Goal: Complete application form: Complete application form

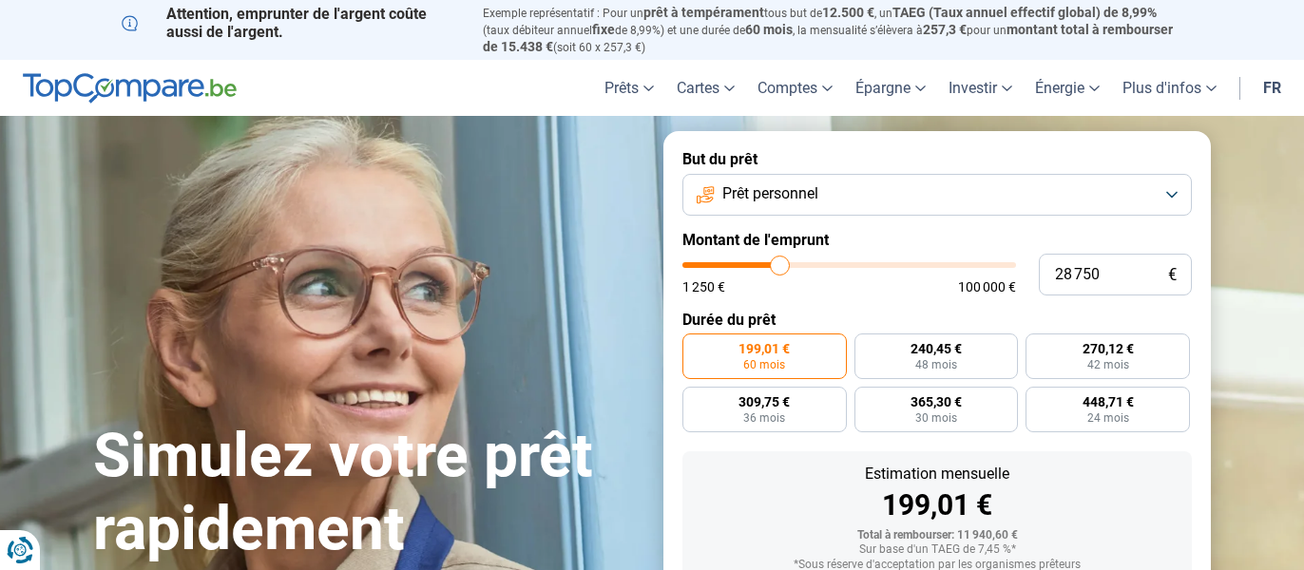
type input "32 500"
type input "32500"
type input "33 000"
type input "33000"
type input "33 750"
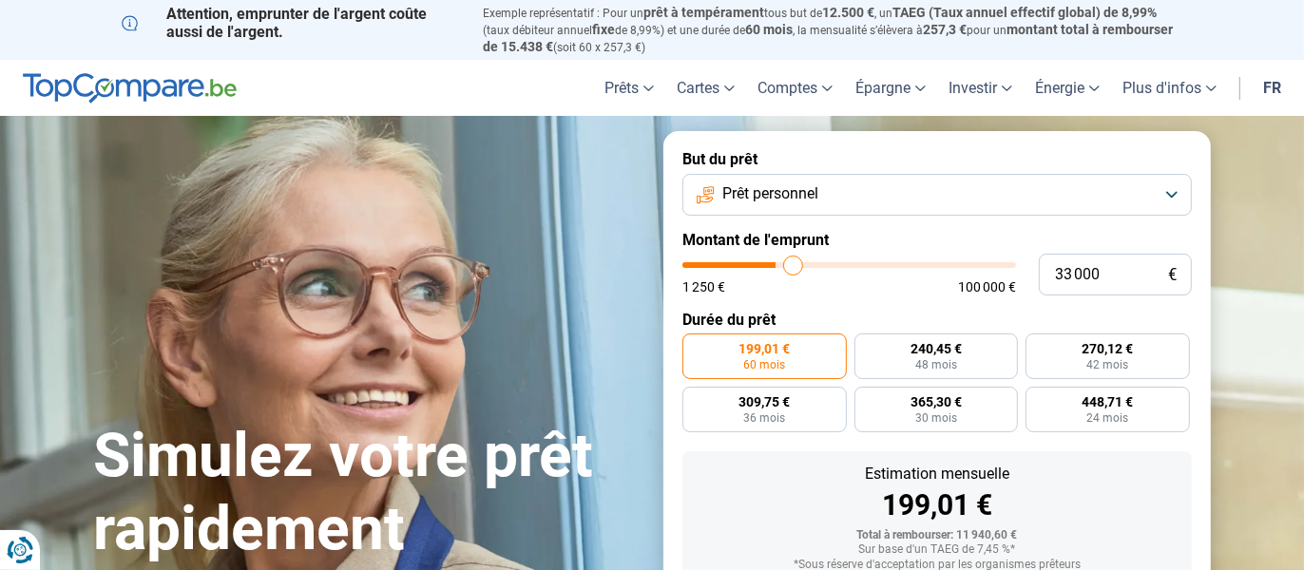
type input "33750"
type input "34 500"
type input "34500"
type input "35 500"
type input "35500"
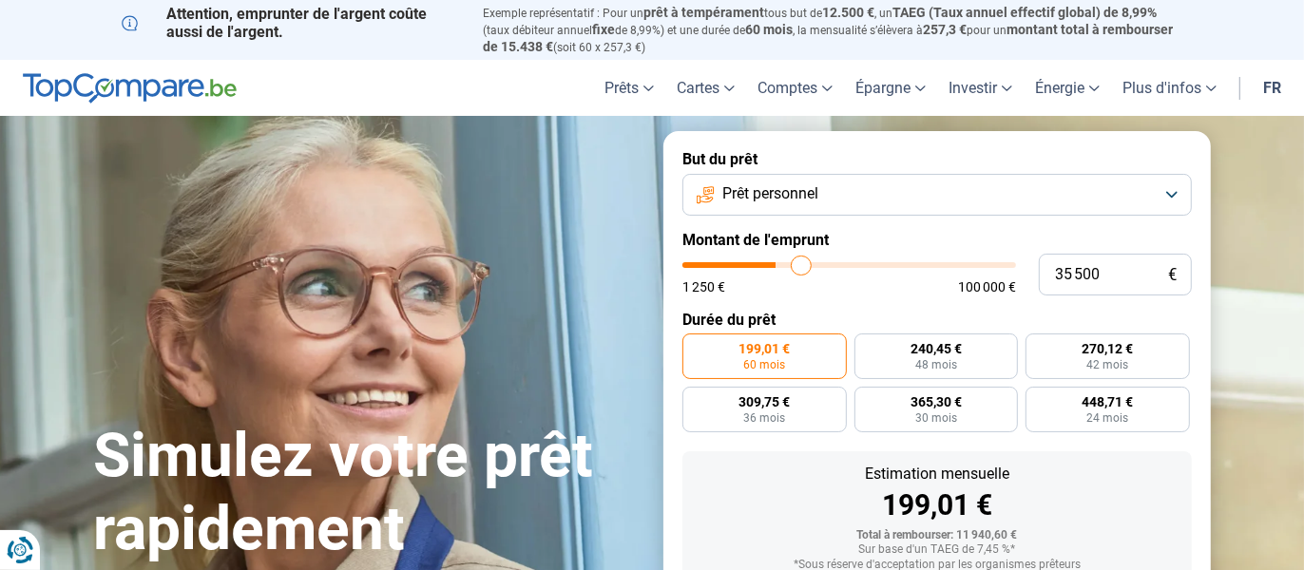
type input "36 500"
type input "36500"
type input "37 500"
type input "37500"
type input "38 250"
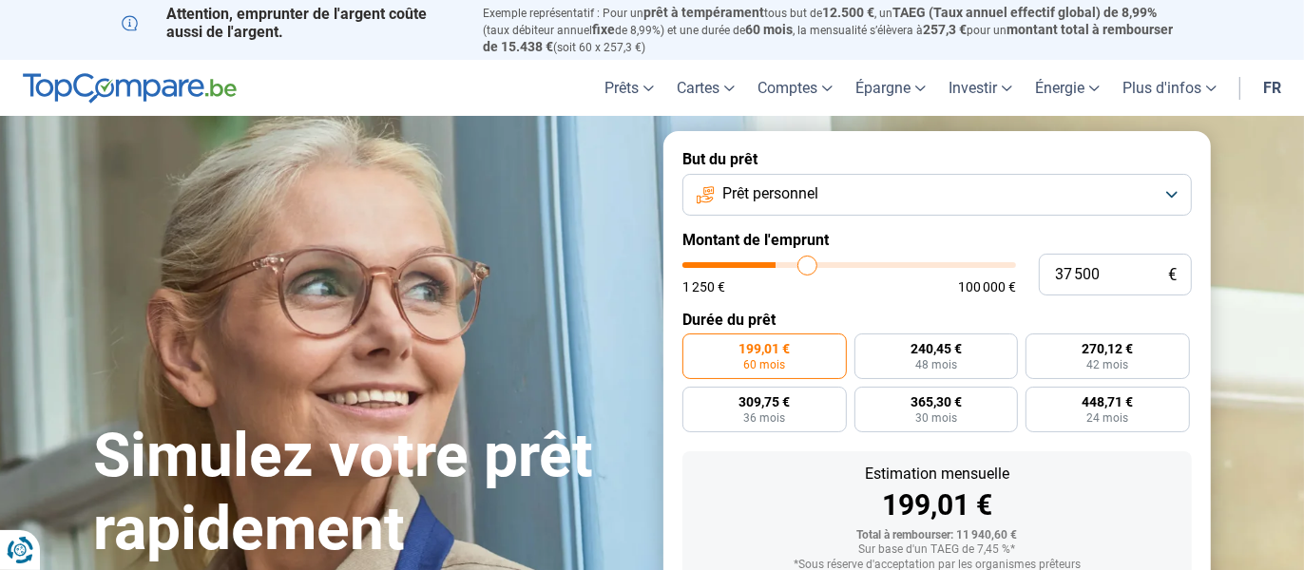
type input "38250"
type input "38 500"
type input "38500"
type input "38 750"
type input "38750"
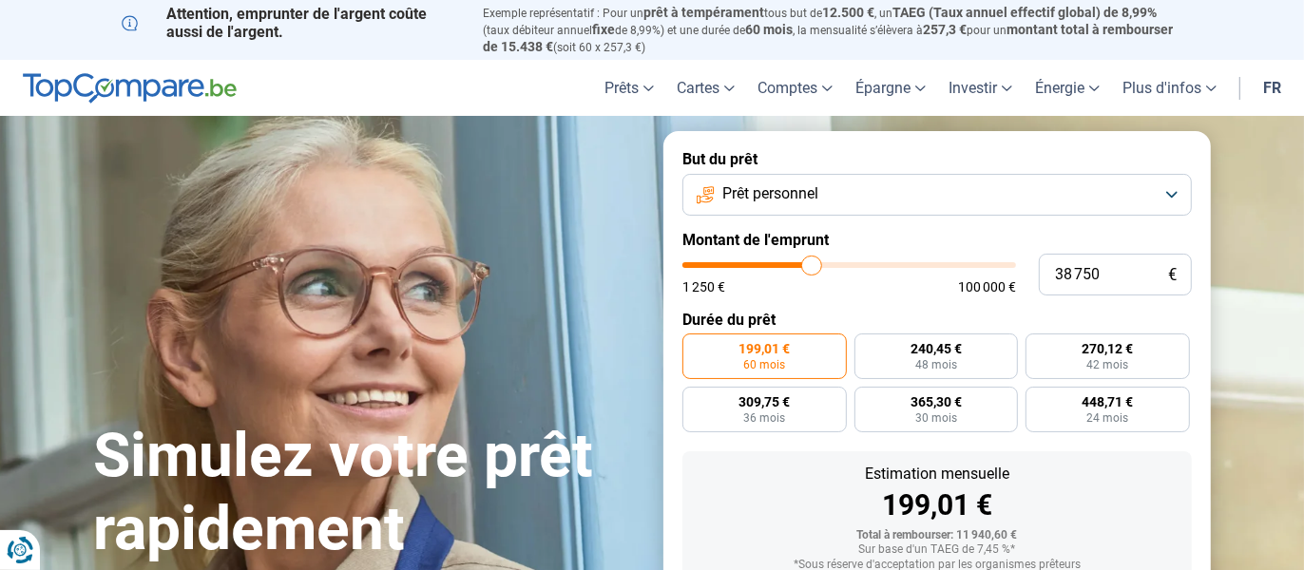
type input "39 000"
type input "39000"
click at [811, 268] on input "range" at bounding box center [848, 265] width 333 height 6
radio input "false"
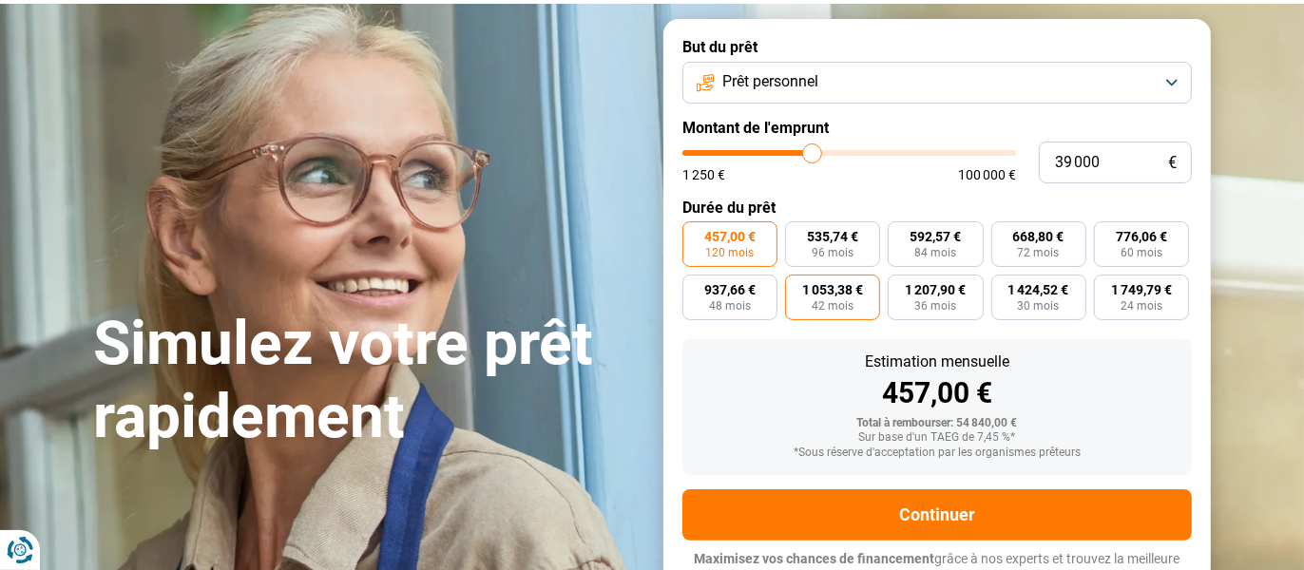
scroll to position [129, 0]
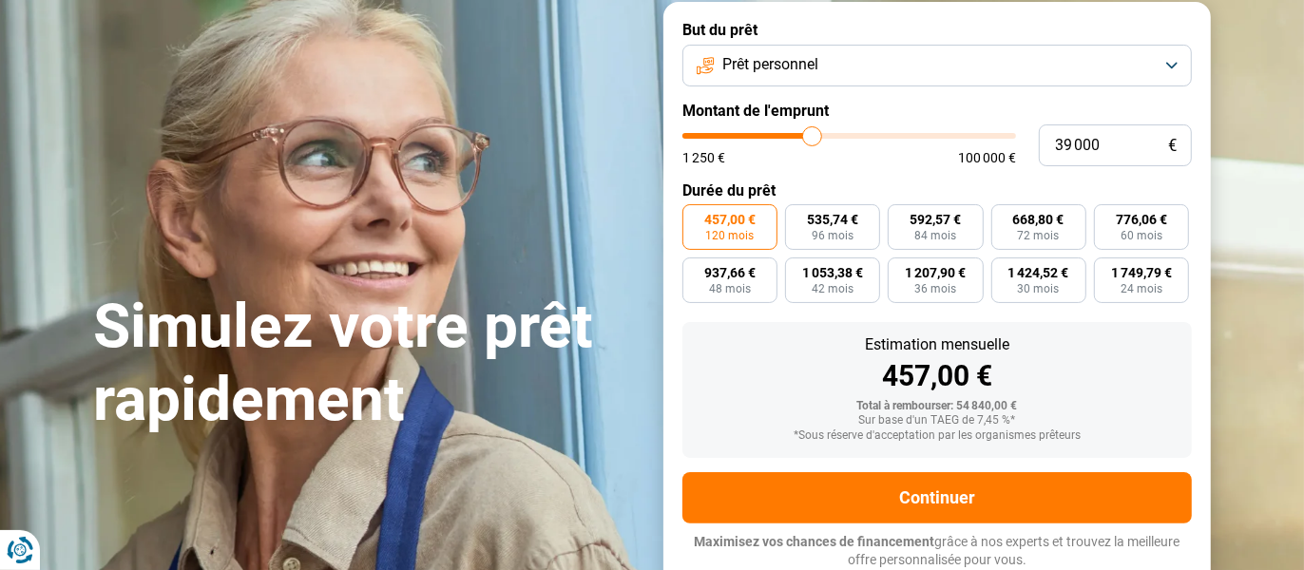
type input "42 500"
type input "42500"
type input "46 250"
type input "46250"
type input "49 500"
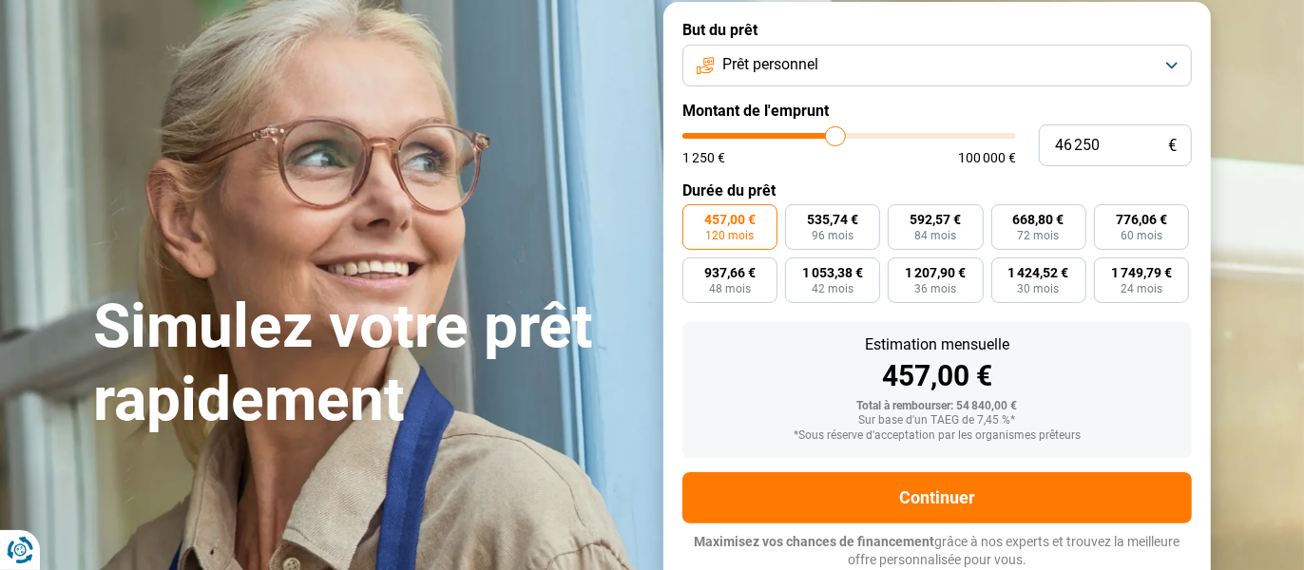
type input "49500"
type input "51 500"
type input "51500"
type input "52 750"
type input "52750"
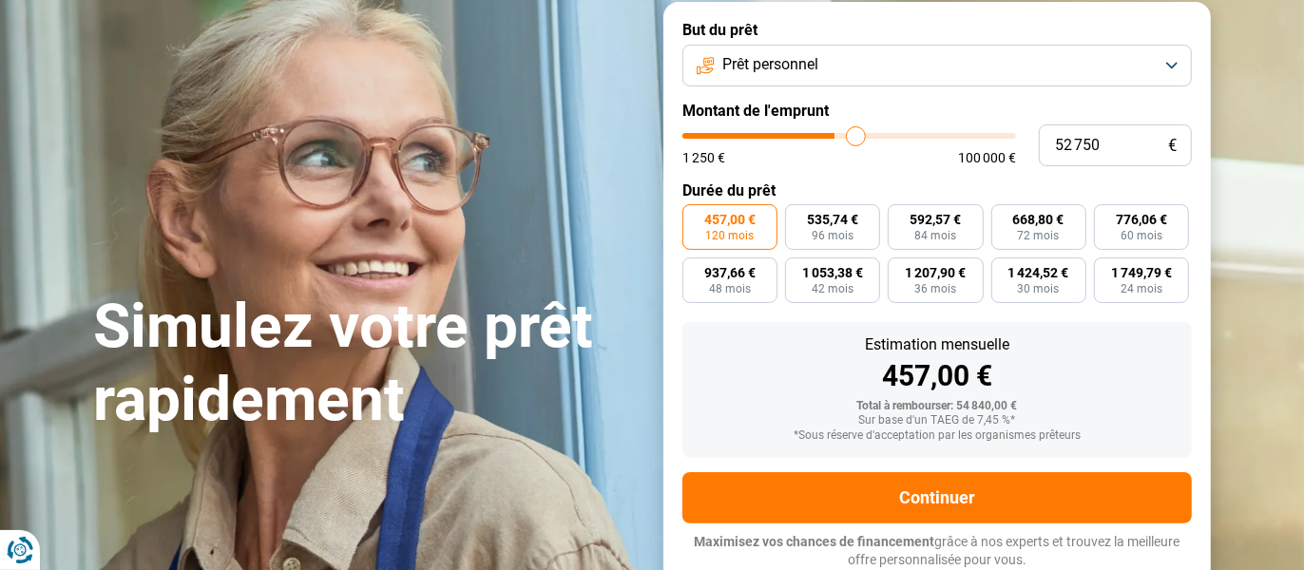
type input "53 500"
type input "53500"
type input "54 500"
type input "54500"
type input "55 500"
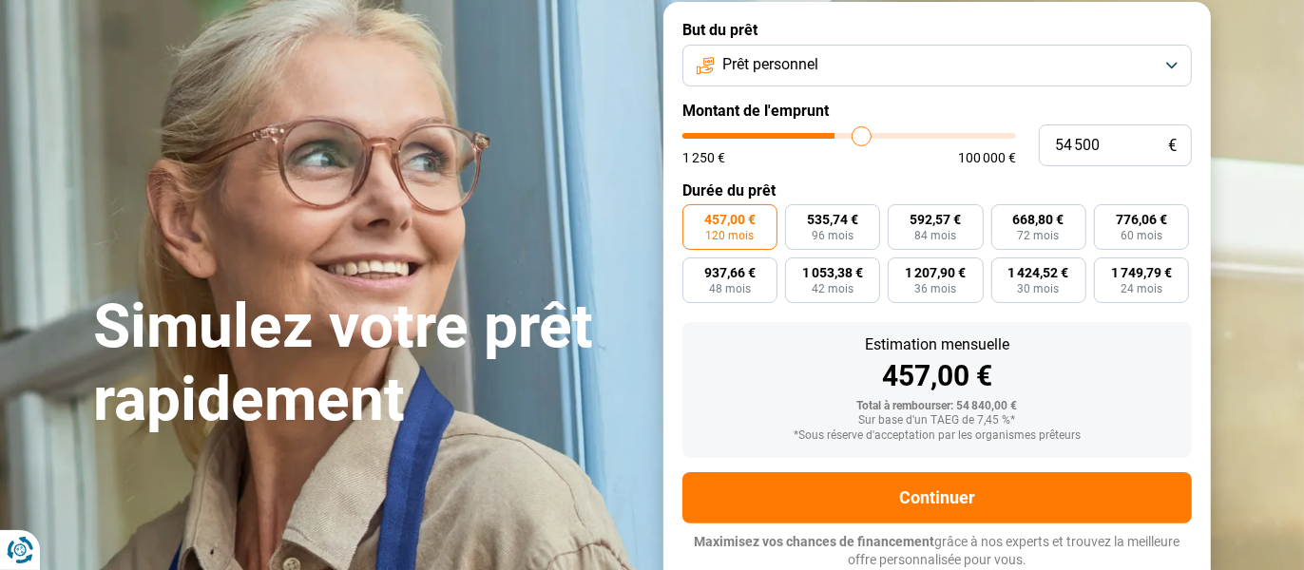
type input "55500"
type input "56 500"
type input "56500"
type input "57 000"
type input "57000"
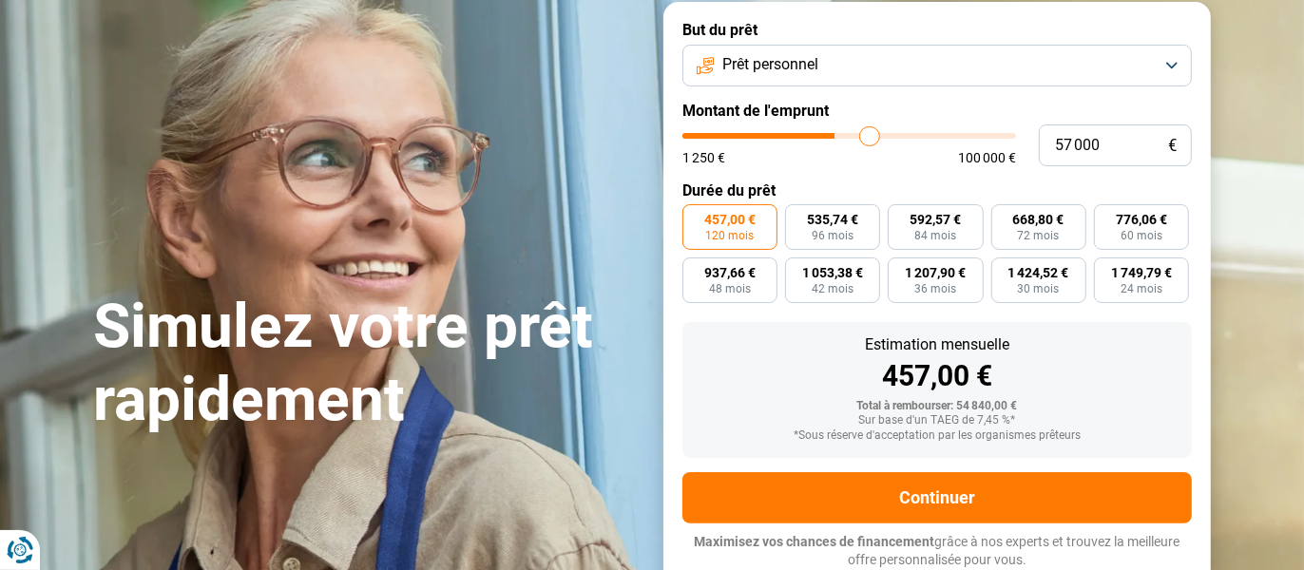
type input "57 750"
type input "57750"
type input "58 500"
type input "58500"
type input "58 750"
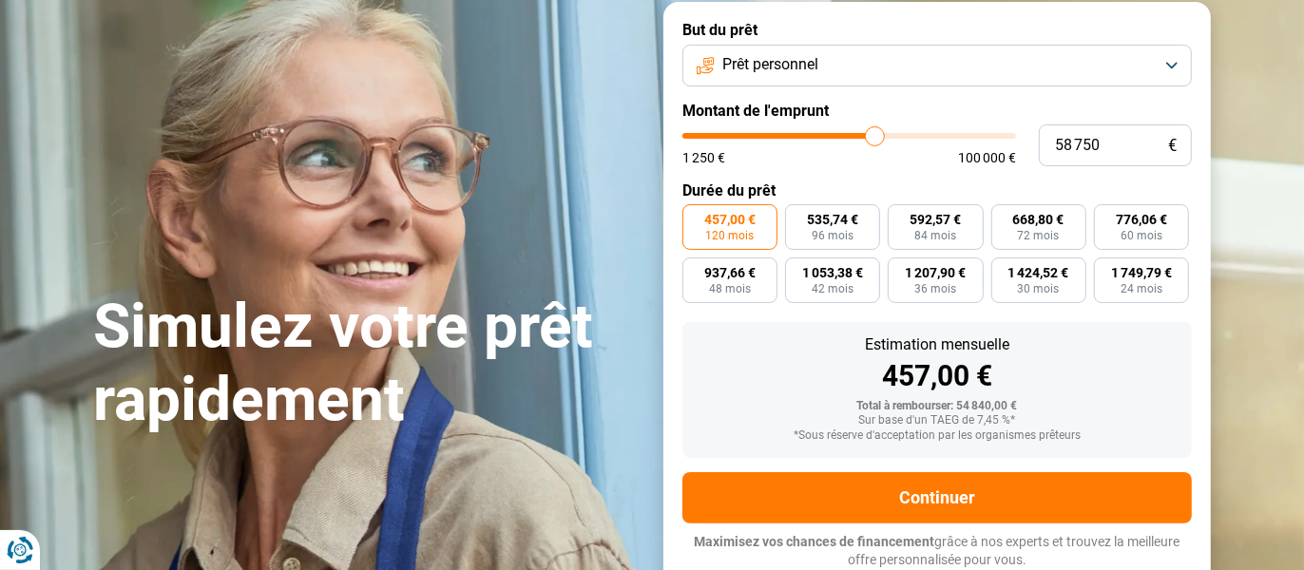
drag, startPoint x: 818, startPoint y: 136, endPoint x: 876, endPoint y: 143, distance: 58.3
type input "58750"
click at [875, 139] on input "range" at bounding box center [848, 136] width 333 height 6
type input "59 000"
type input "59000"
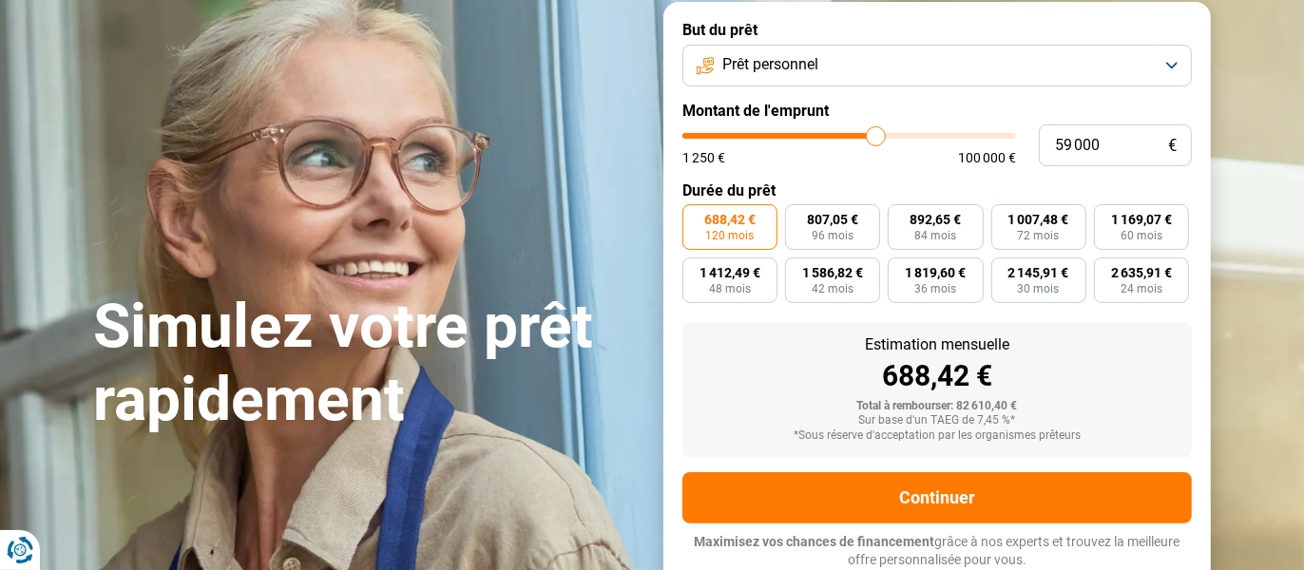
type input "58 500"
type input "58500"
type input "58 250"
type input "58250"
type input "57 500"
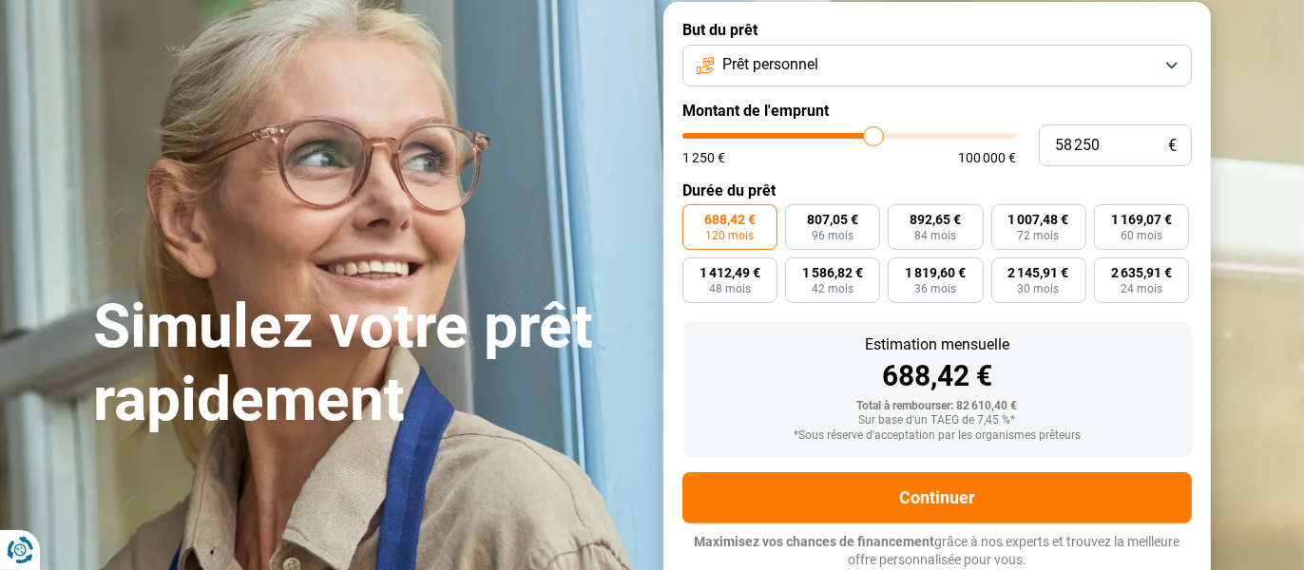
type input "57500"
type input "57 000"
type input "57000"
type input "56 000"
type input "56000"
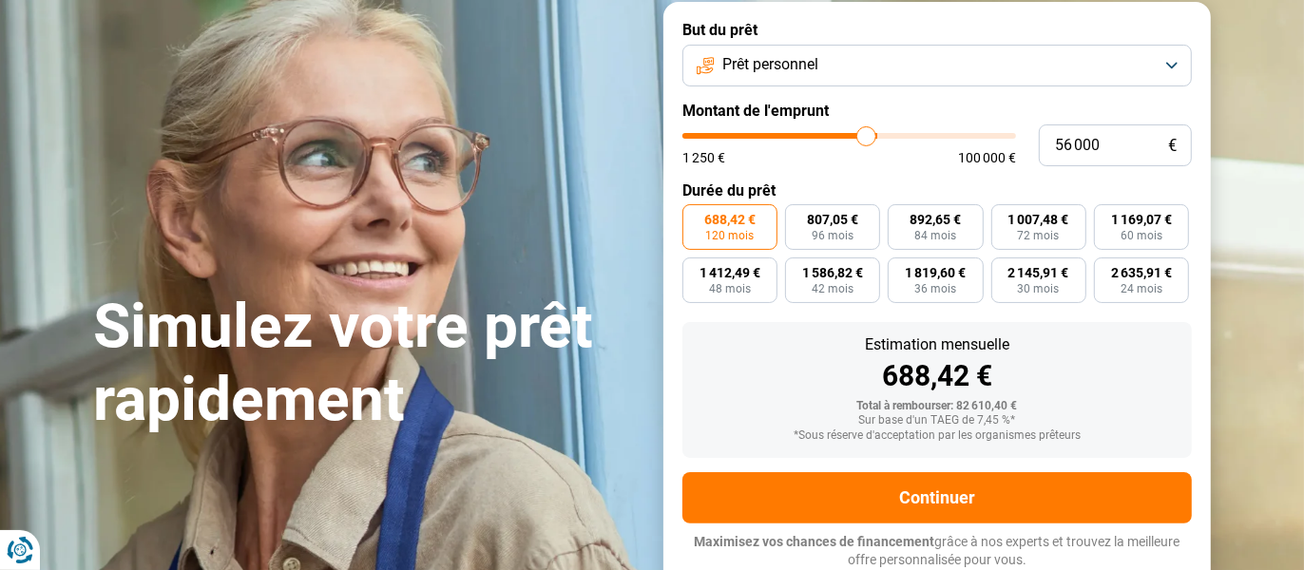
type input "54 500"
type input "54500"
type input "53 750"
type input "53750"
type input "53 000"
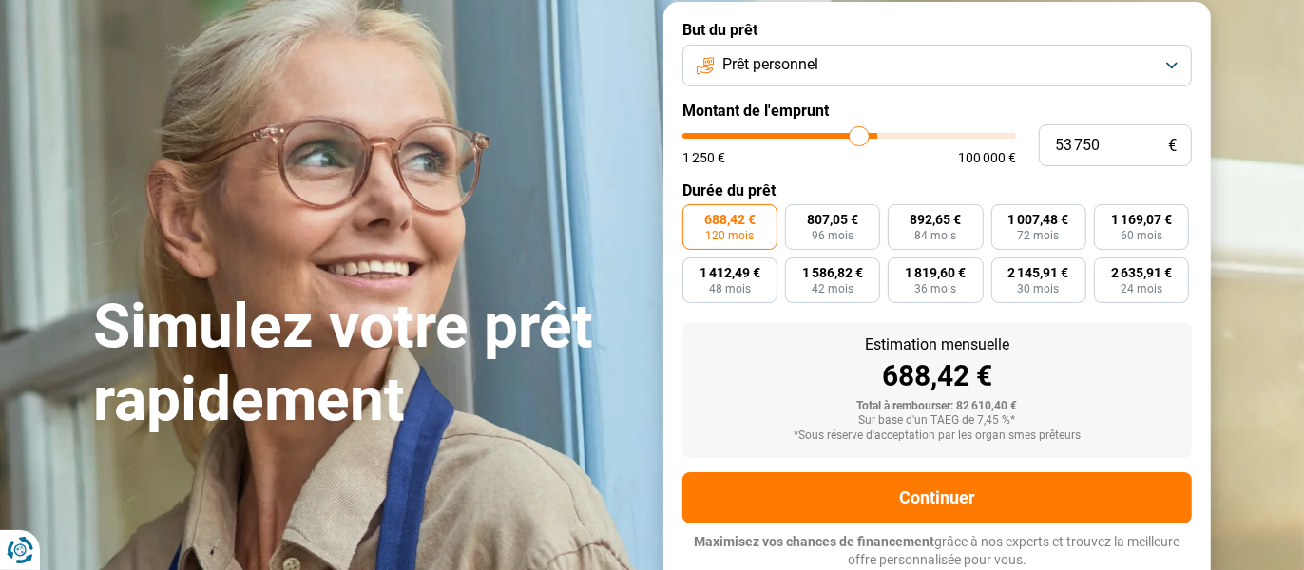
type input "53000"
type input "52 250"
type input "52250"
type input "51 250"
type input "51250"
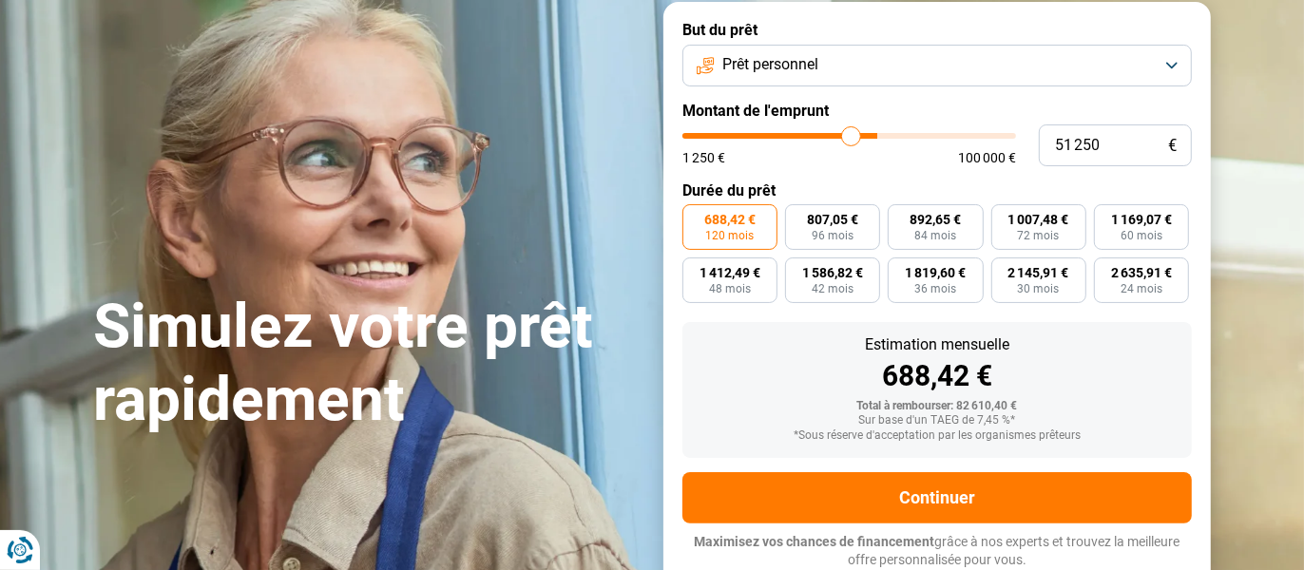
type input "50 250"
type input "50250"
type input "49 000"
type input "49000"
type input "48 250"
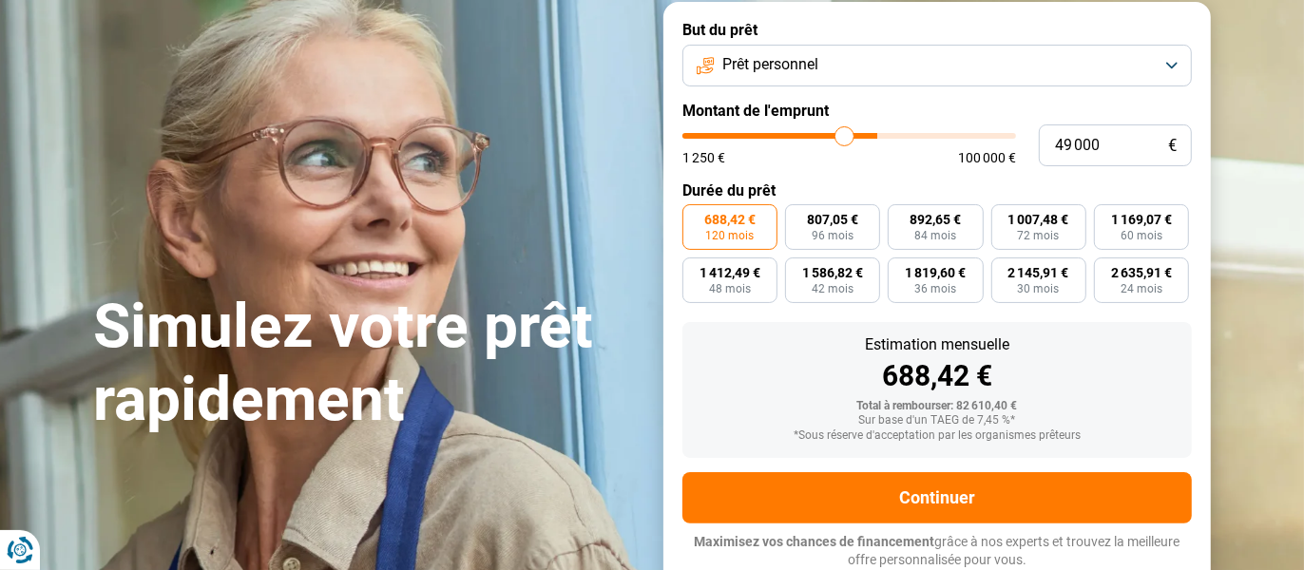
type input "48250"
type input "47 250"
type input "47250"
type input "46 250"
type input "46250"
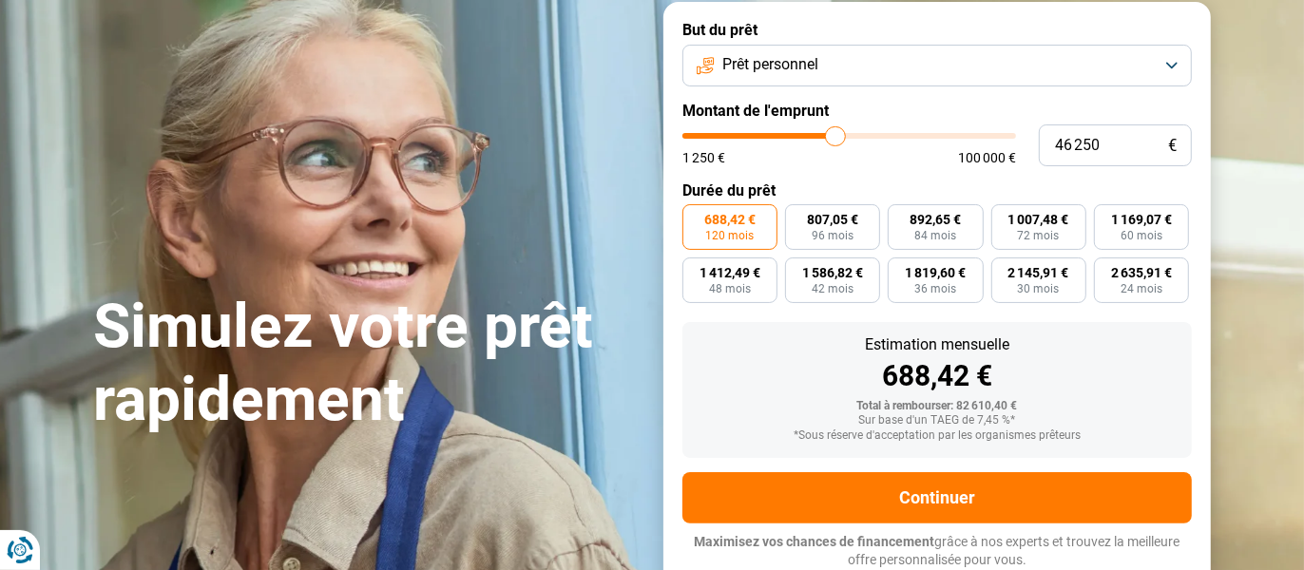
type input "45 750"
type input "45750"
type input "45 500"
type input "45500"
type input "45 250"
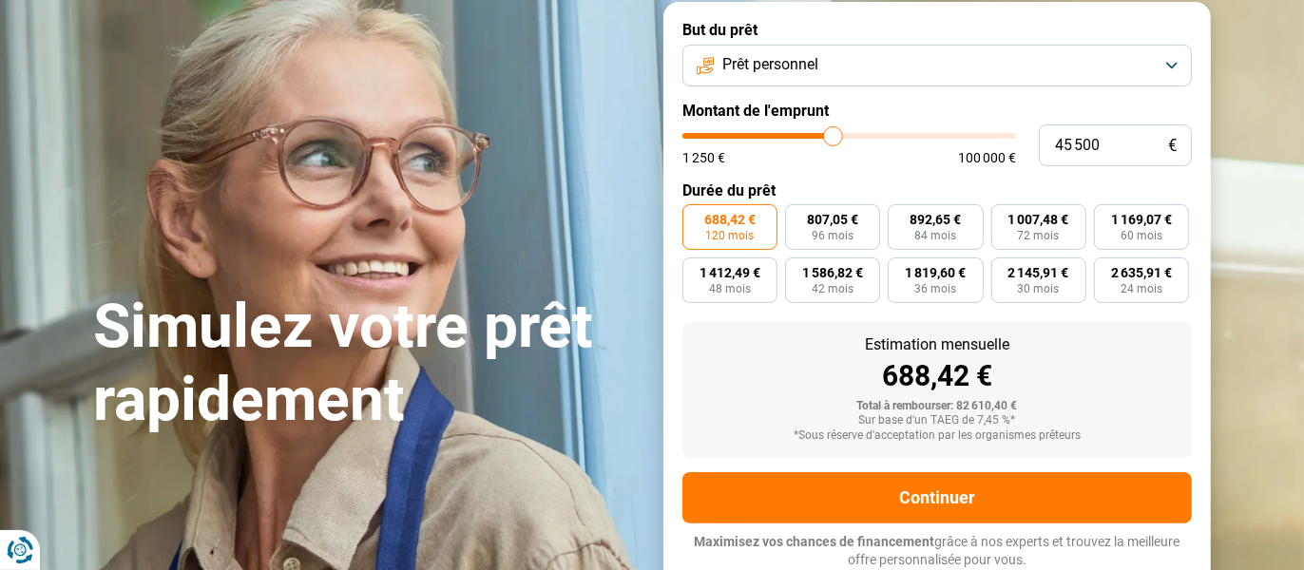
type input "45250"
type input "44 250"
type input "44250"
type input "44 000"
type input "44000"
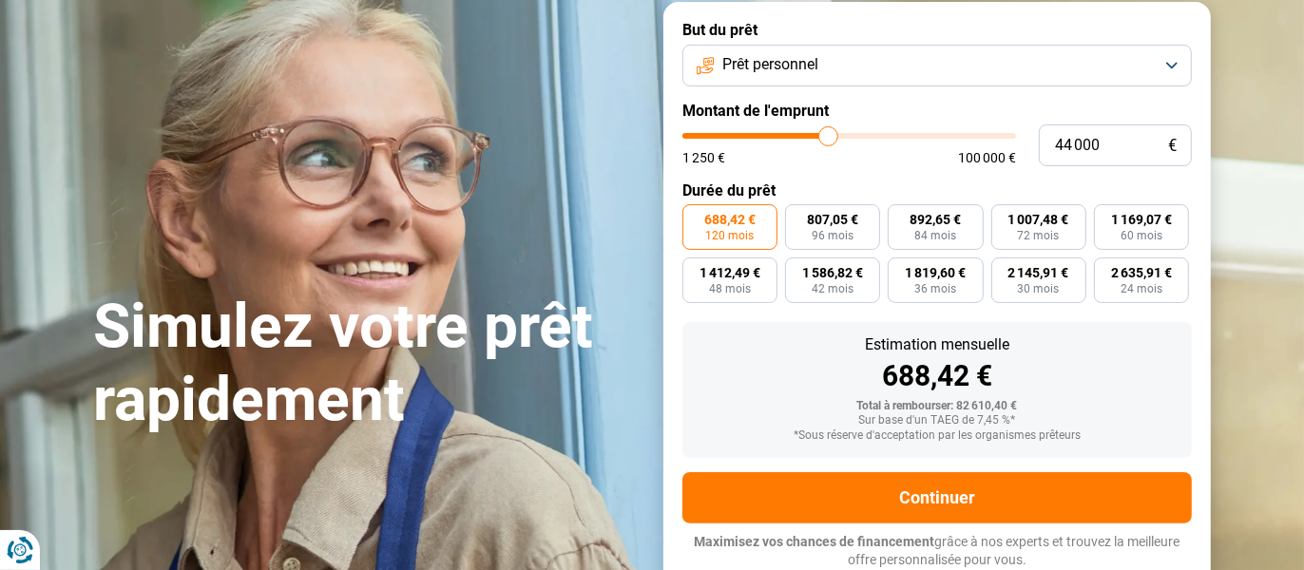
type input "43 500"
type input "43500"
type input "43 250"
type input "43250"
type input "42 500"
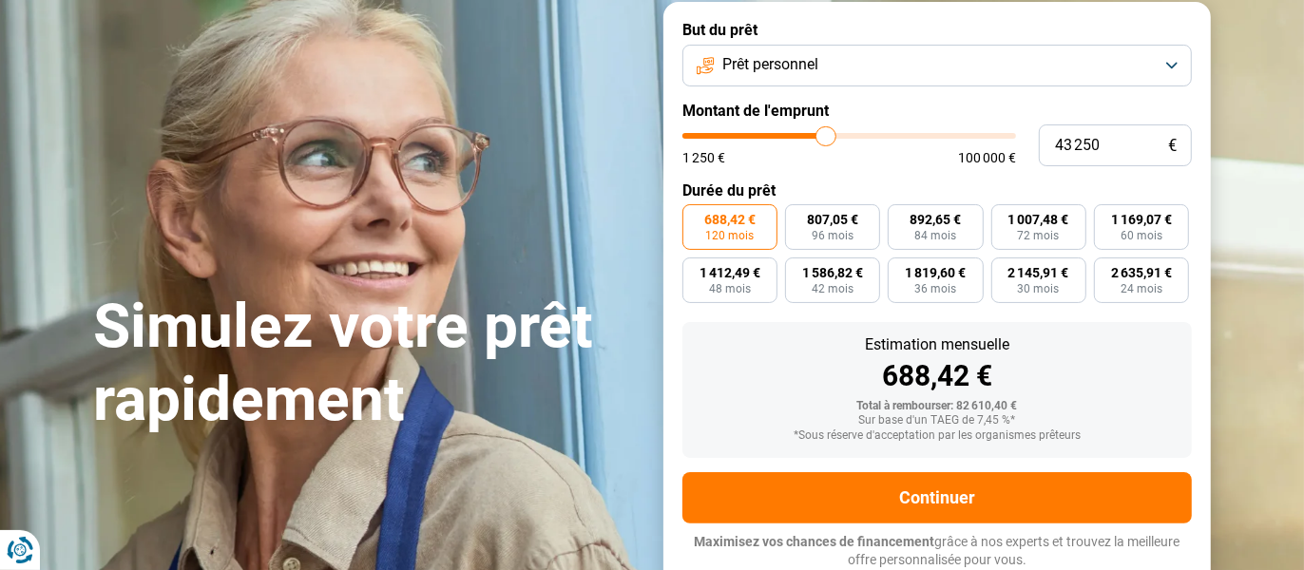
type input "42500"
type input "41 750"
type input "41750"
type input "40 750"
type input "40750"
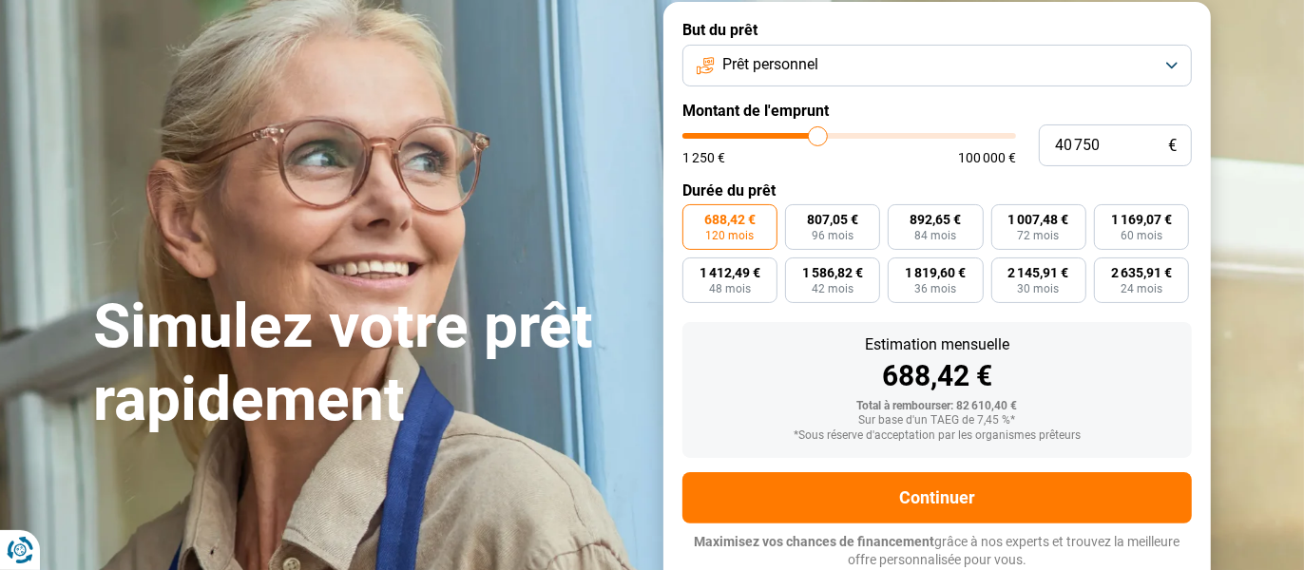
type input "39 500"
type input "39500"
type input "38 750"
type input "38750"
type input "38 250"
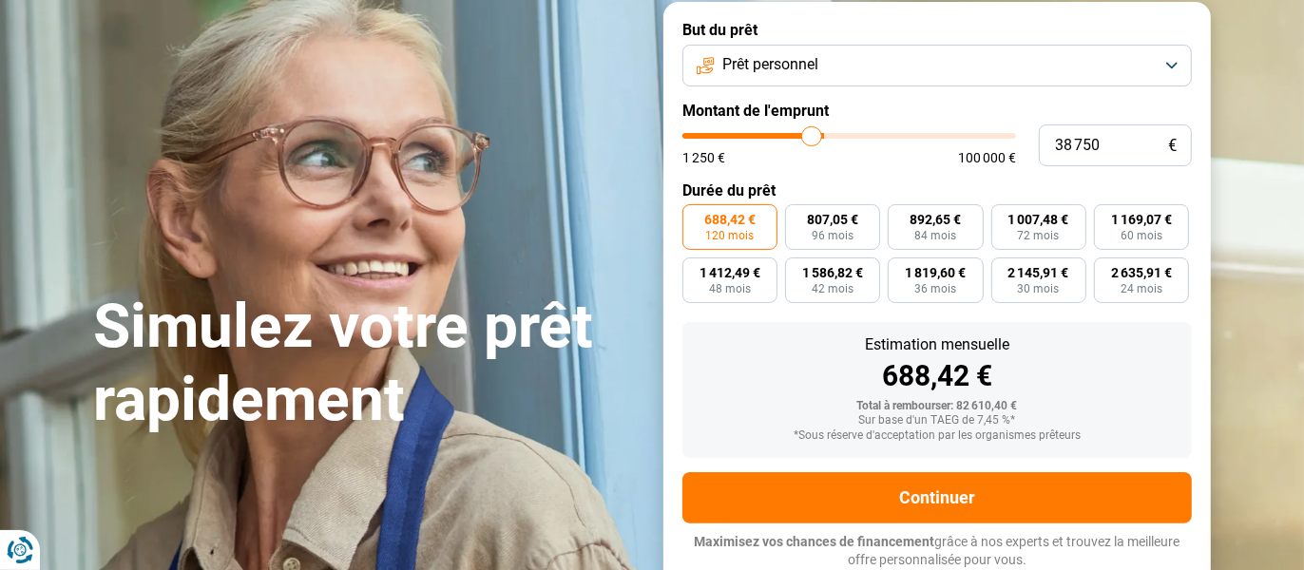
type input "38250"
type input "38 000"
type input "38000"
type input "37 500"
type input "37500"
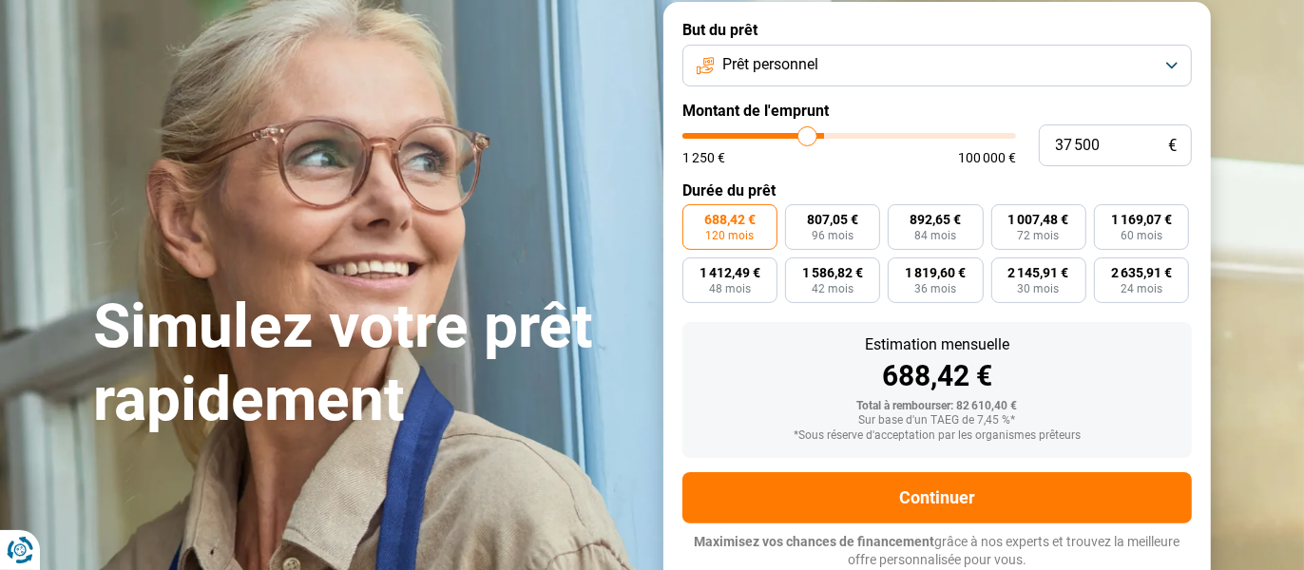
type input "37 000"
type input "37000"
type input "36 500"
type input "36500"
type input "35 500"
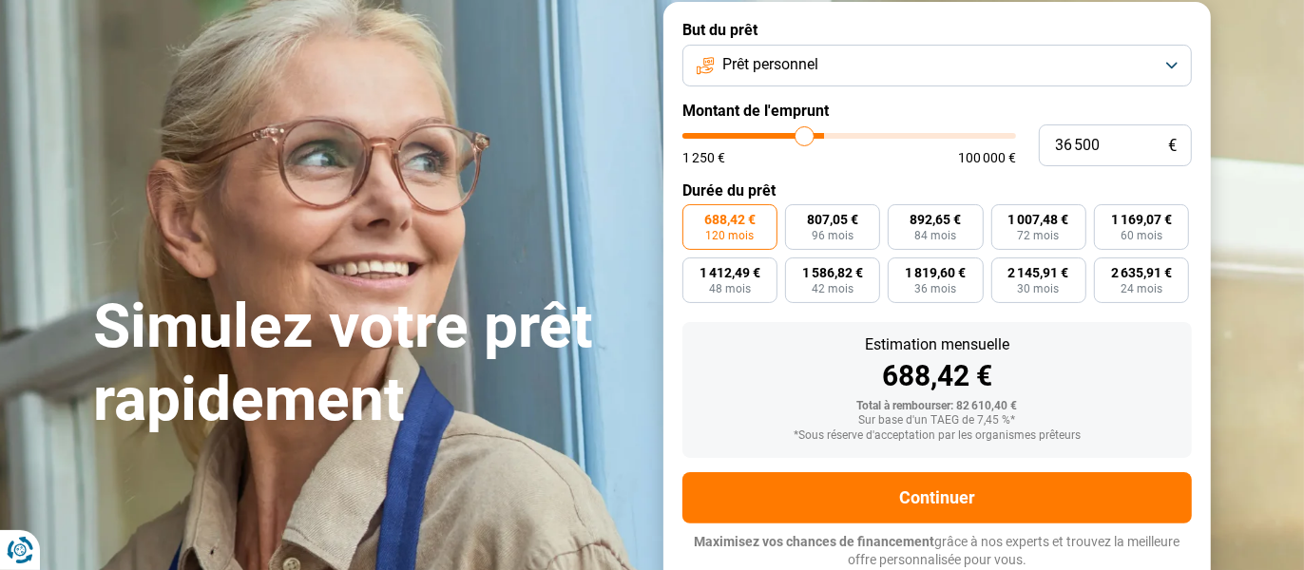
type input "35500"
type input "34 750"
type input "34750"
type input "34 250"
type input "34250"
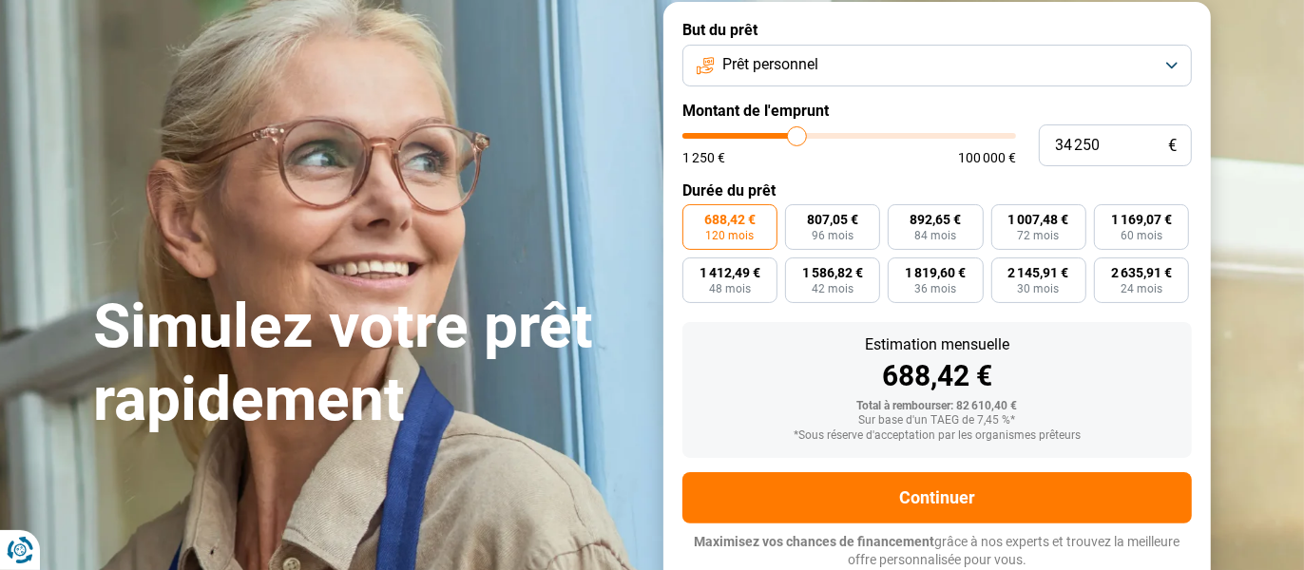
type input "33 750"
type input "33750"
type input "33 250"
type input "33250"
type input "32 750"
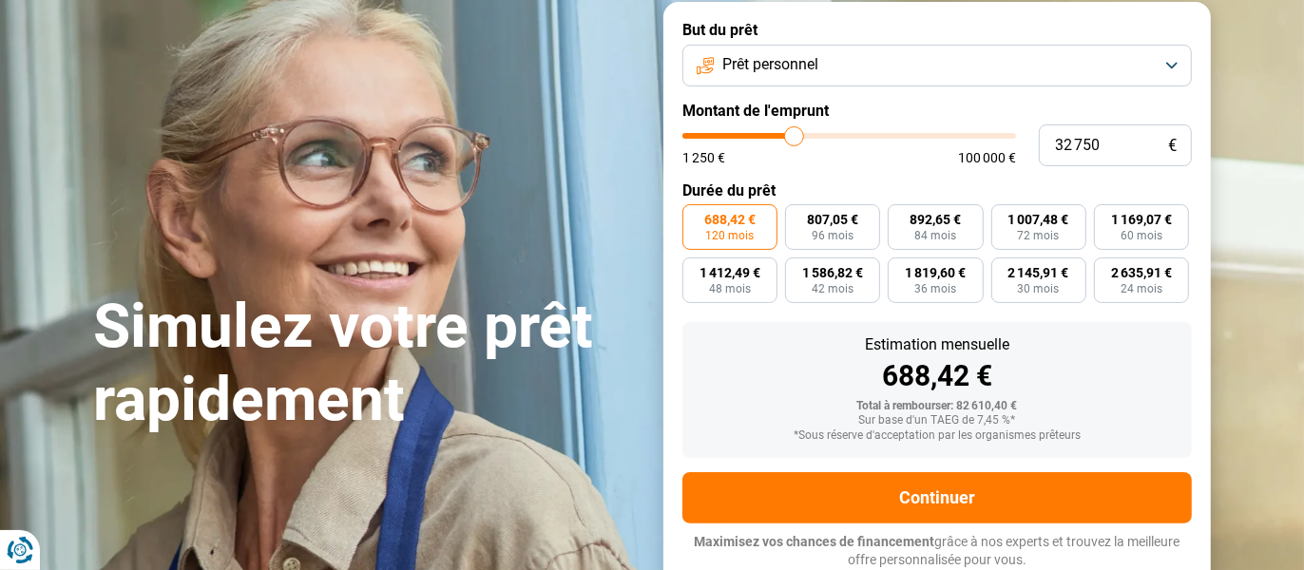
type input "32750"
type input "32 000"
type input "32000"
type input "31 750"
type input "31750"
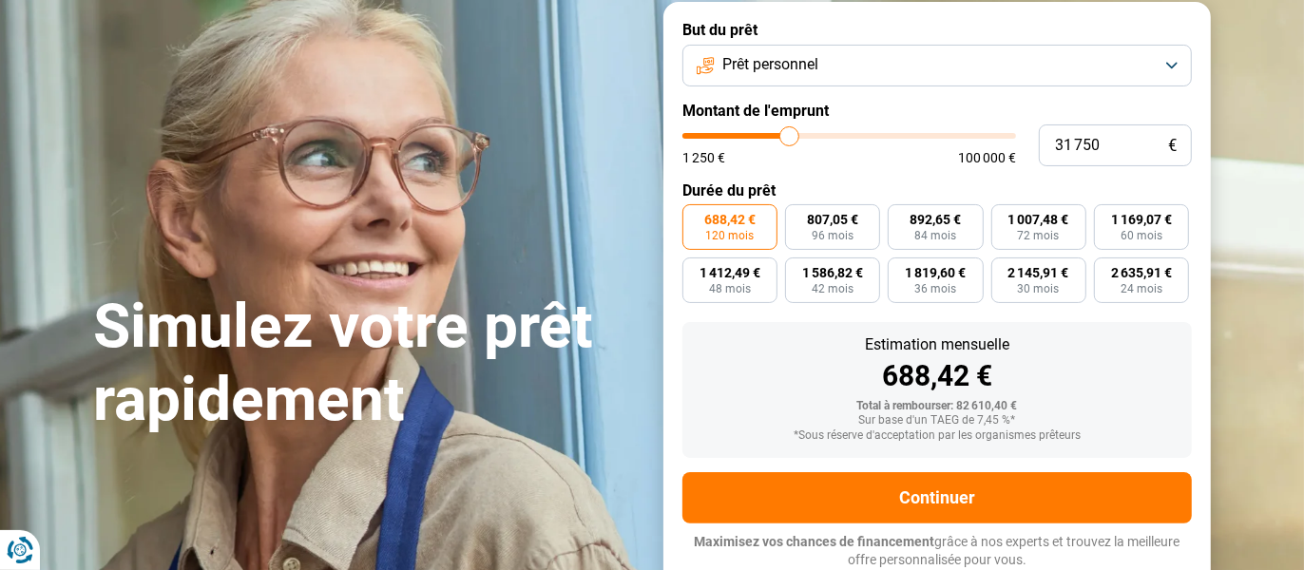
type input "31 500"
type input "31500"
type input "31 000"
type input "31000"
type input "30 500"
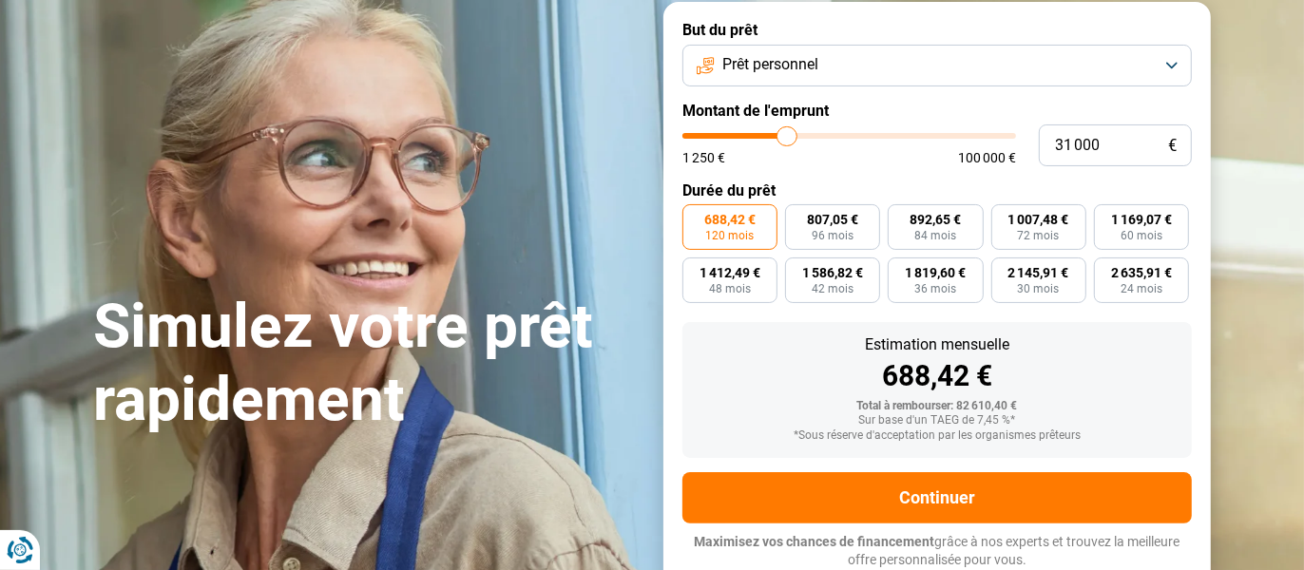
type input "30500"
type input "29 750"
type input "29750"
type input "29 250"
type input "29250"
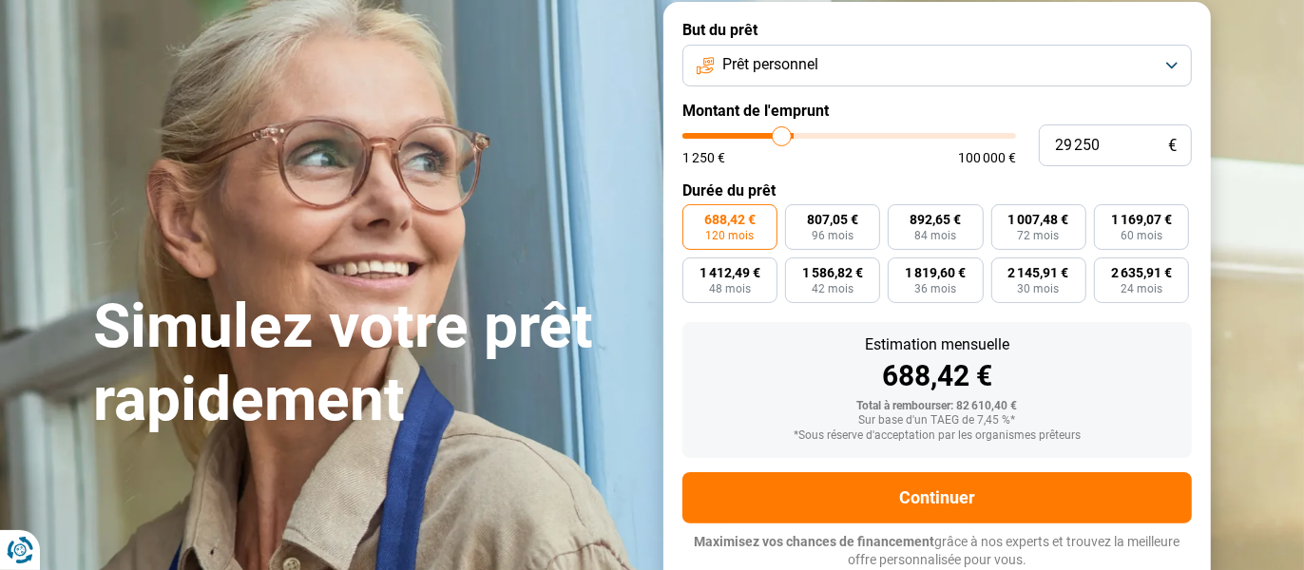
type input "29 000"
type input "29000"
type input "28 750"
type input "28750"
type input "28 500"
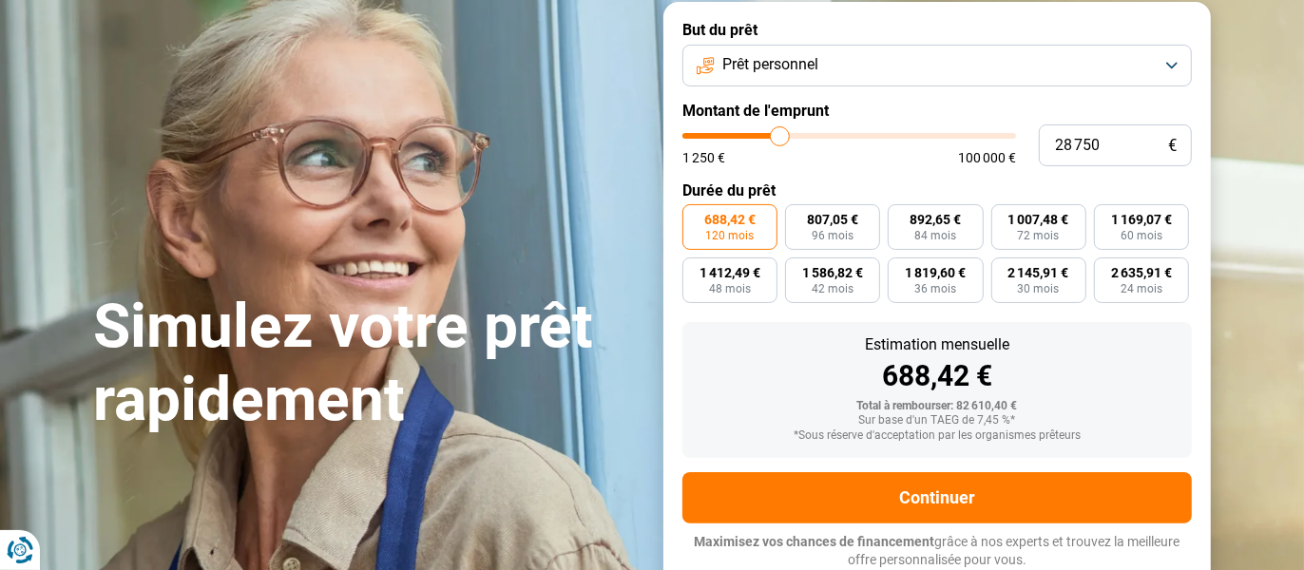
type input "28500"
type input "28 000"
type input "28000"
type input "27 250"
type input "27250"
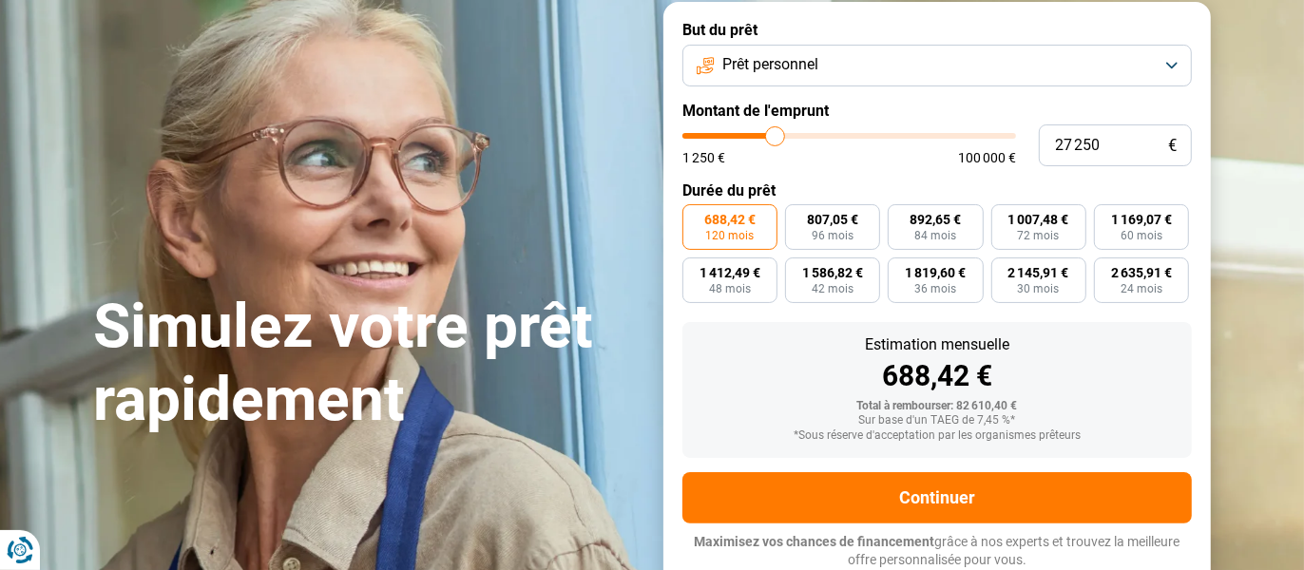
type input "26 000"
type input "26000"
type input "25 000"
type input "25000"
type input "24 500"
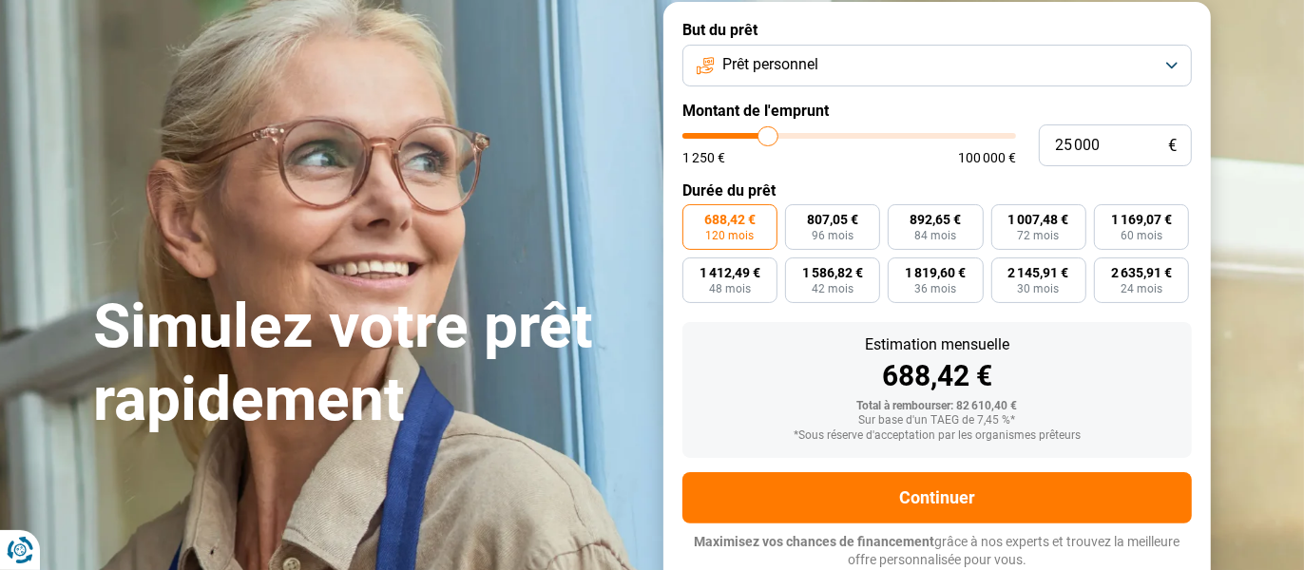
type input "24500"
type input "24 250"
type input "24250"
type input "24 000"
type input "24000"
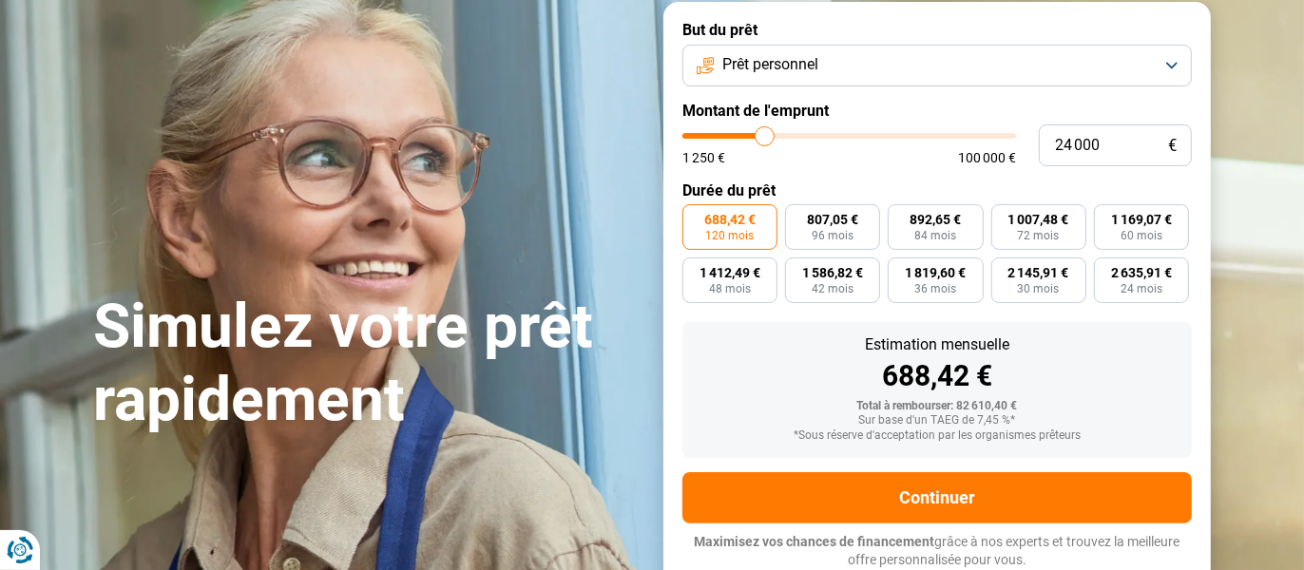
type input "23 750"
type input "23750"
type input "23 000"
type input "23000"
type input "22 500"
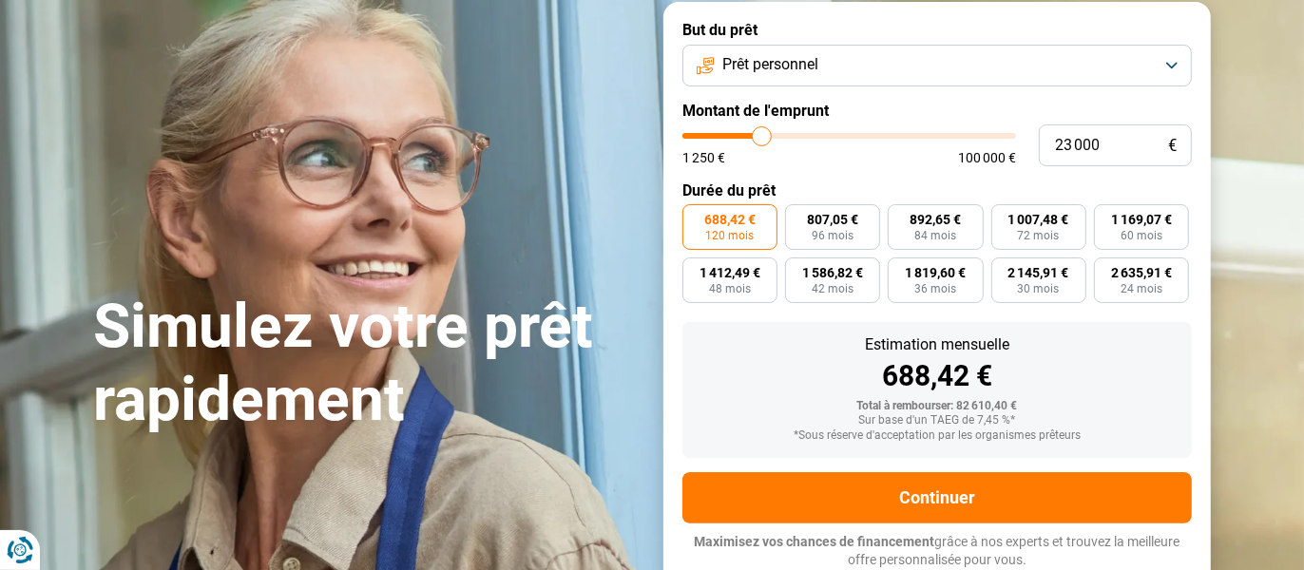
type input "22500"
type input "21 750"
type input "21750"
type input "21 500"
type input "21500"
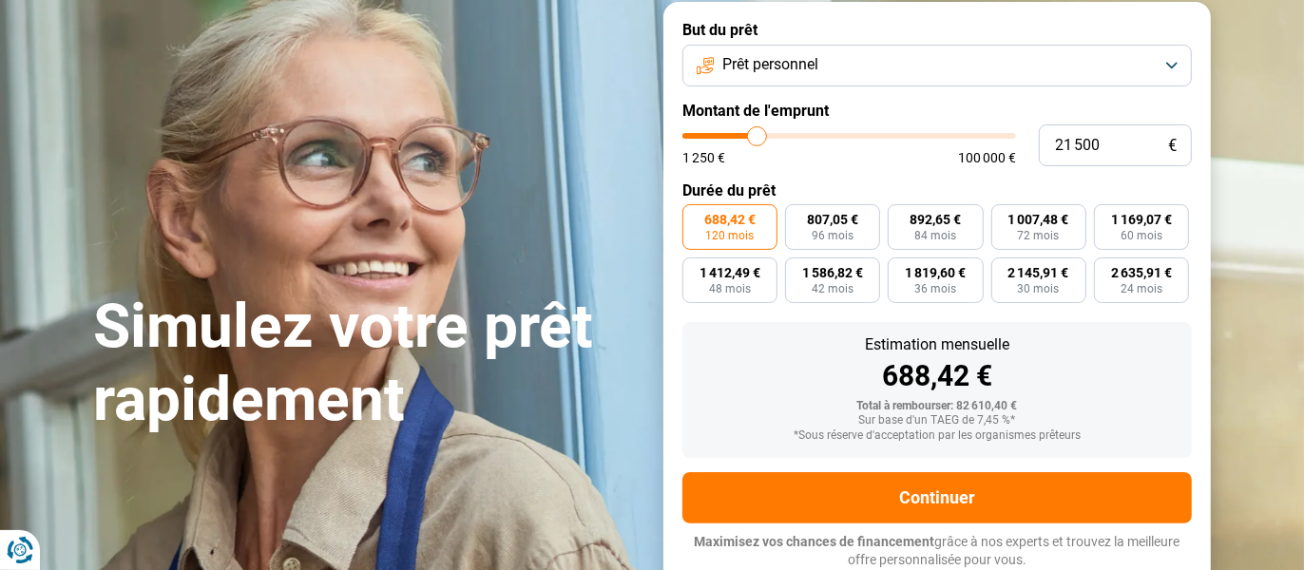
type input "21 250"
type input "21250"
type input "21 000"
type input "21000"
type input "20 500"
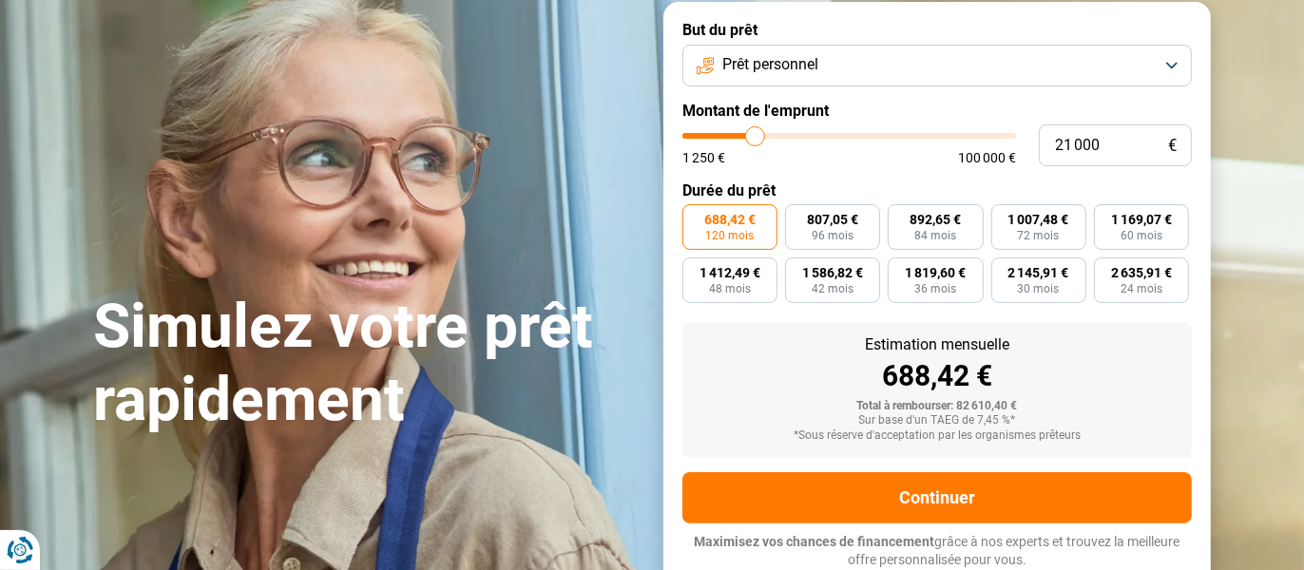
type input "20500"
type input "19 250"
type input "19250"
type input "19 000"
type input "19000"
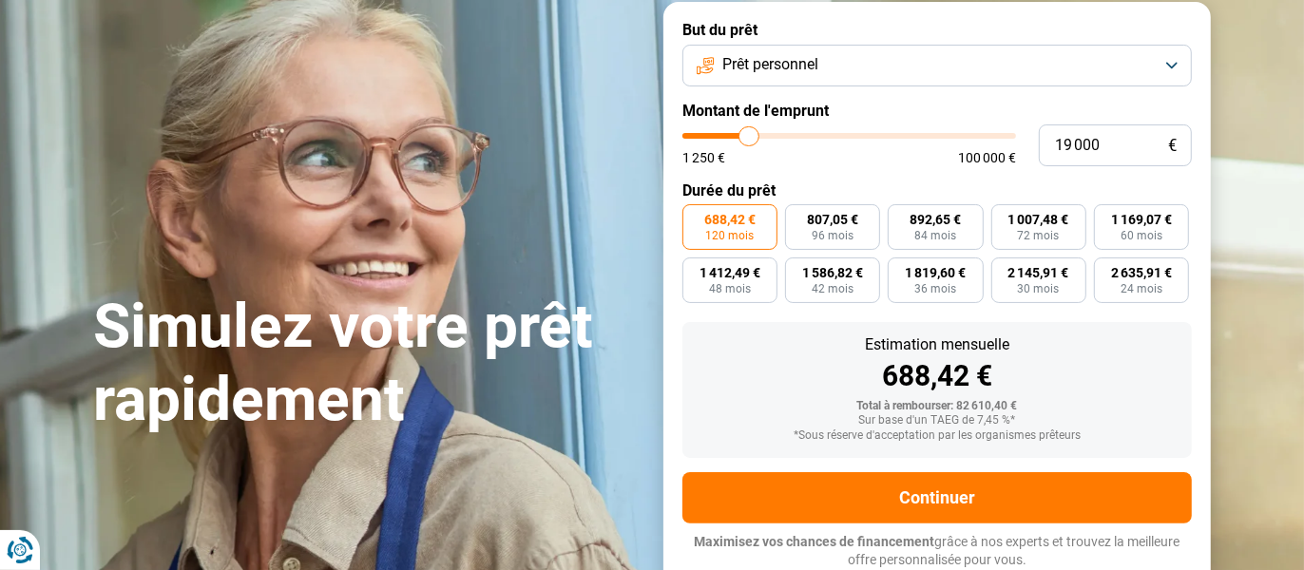
type input "18 750"
type input "18750"
type input "18 250"
type input "18250"
type input "17 500"
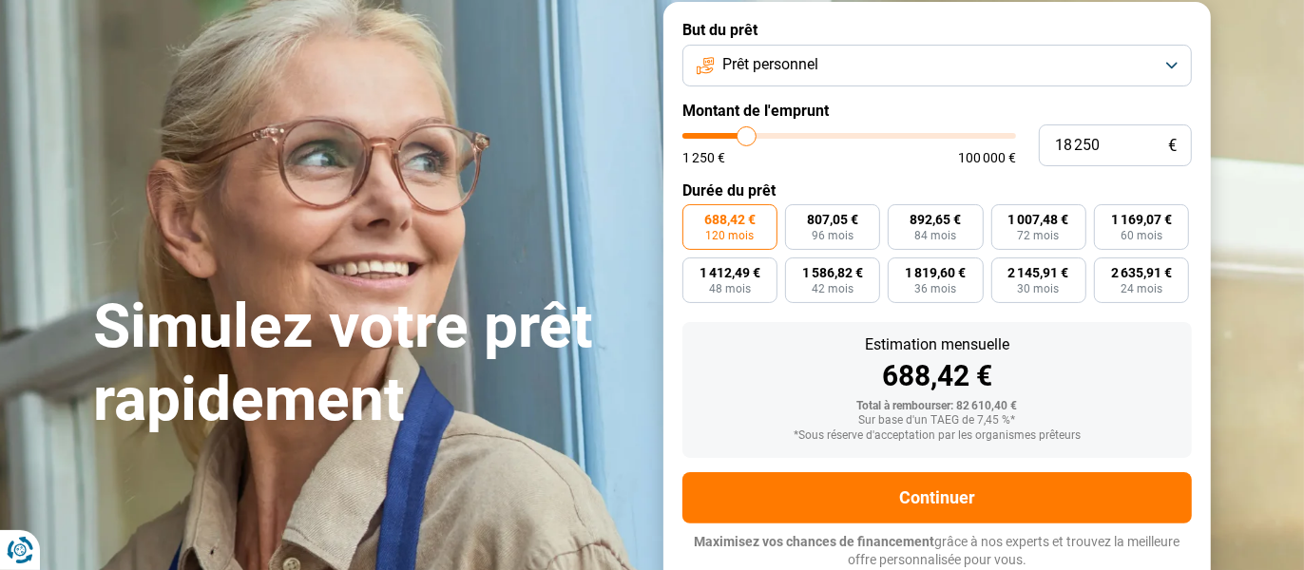
type input "17500"
type input "17 000"
type input "17000"
type input "16 750"
type input "16750"
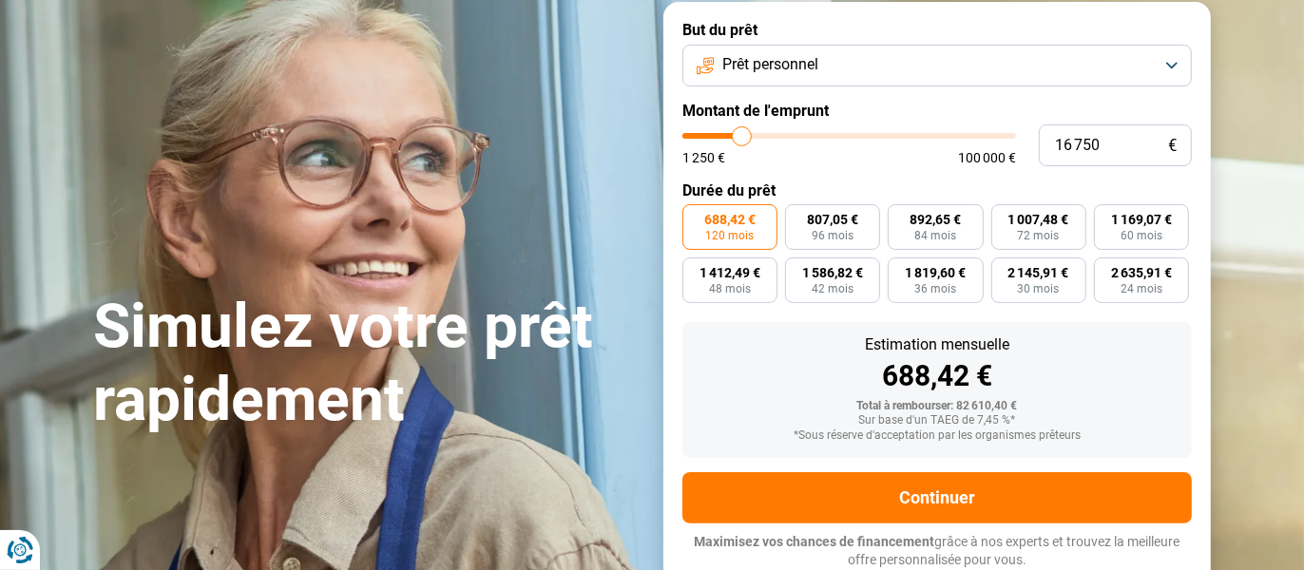
type input "16 500"
type input "16500"
type input "15 500"
type input "15500"
type input "14 750"
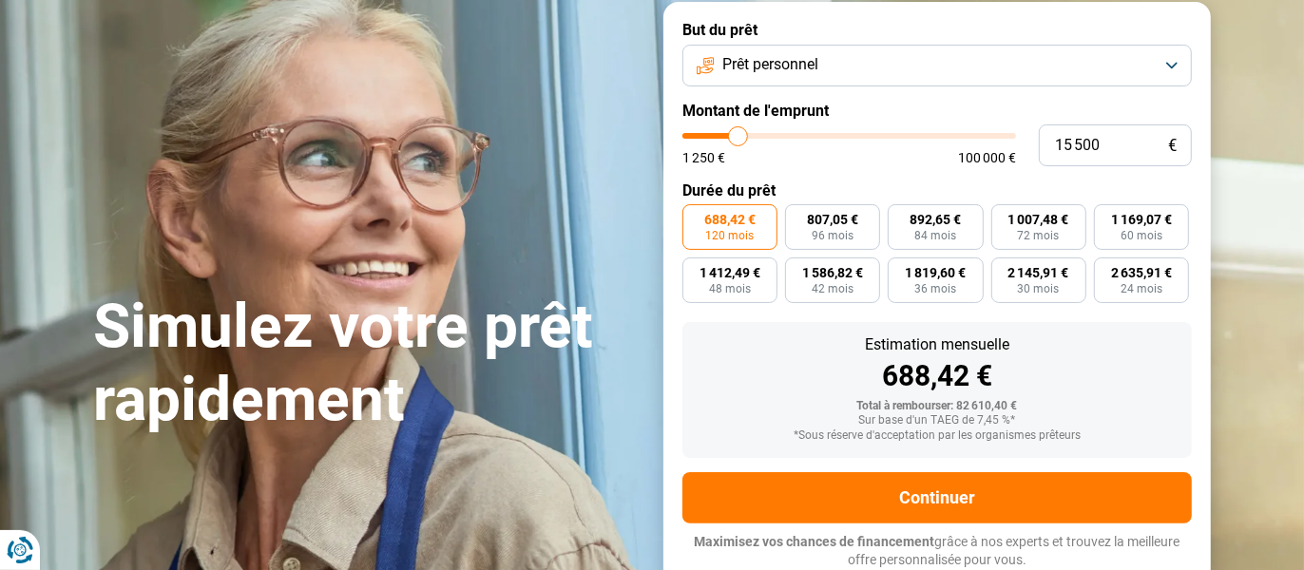
type input "14750"
type input "14 000"
type input "14000"
type input "13 000"
drag, startPoint x: 875, startPoint y: 135, endPoint x: 720, endPoint y: 167, distance: 158.2
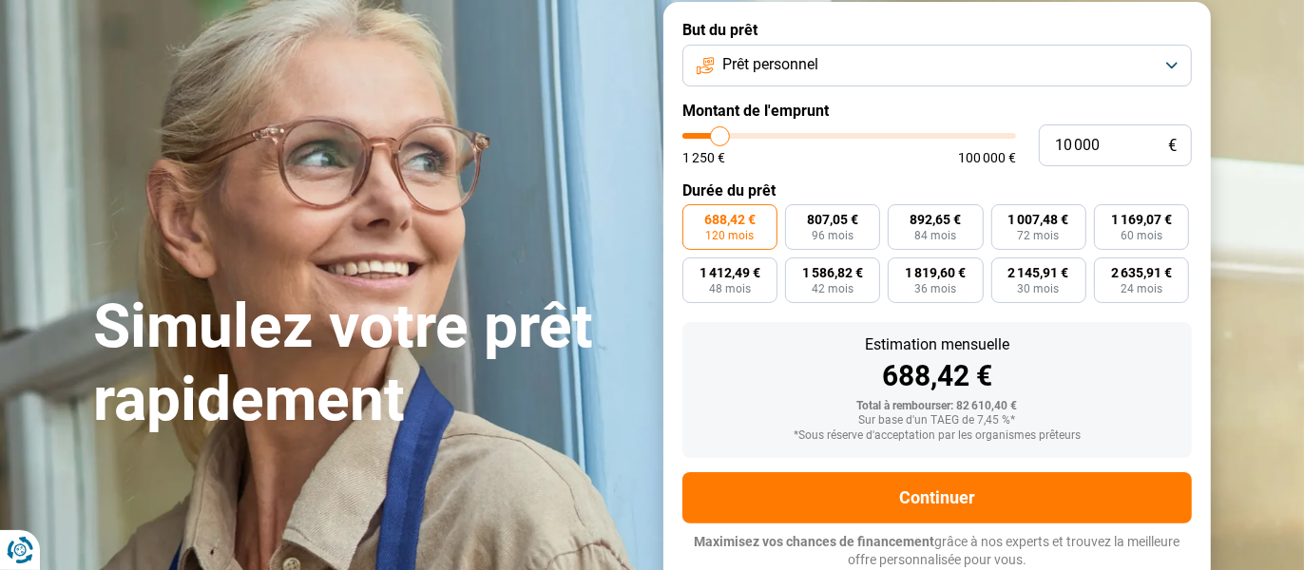
click at [720, 139] on input "range" at bounding box center [848, 136] width 333 height 6
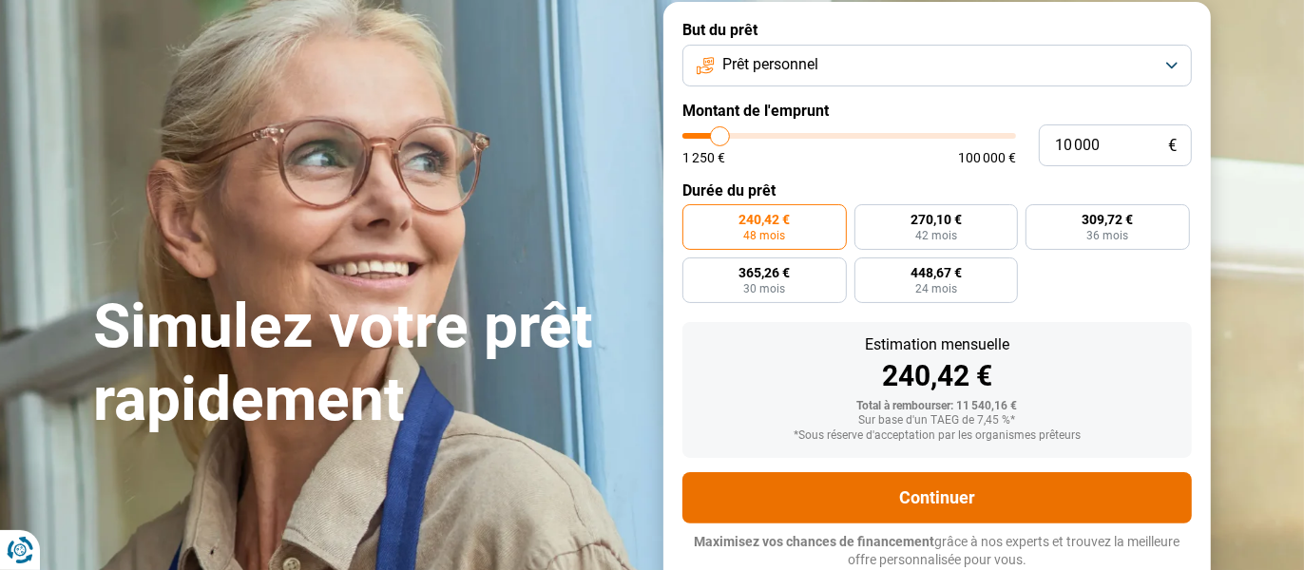
click at [956, 498] on button "Continuer" at bounding box center [936, 497] width 509 height 51
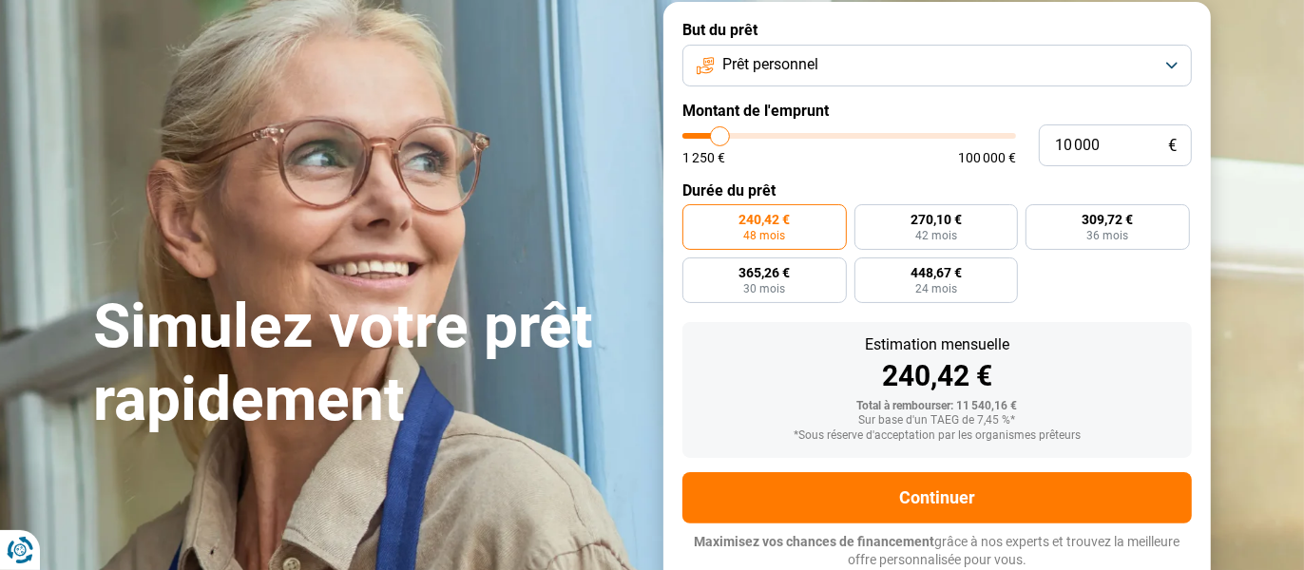
click at [1169, 60] on button "Prêt personnel" at bounding box center [936, 66] width 509 height 42
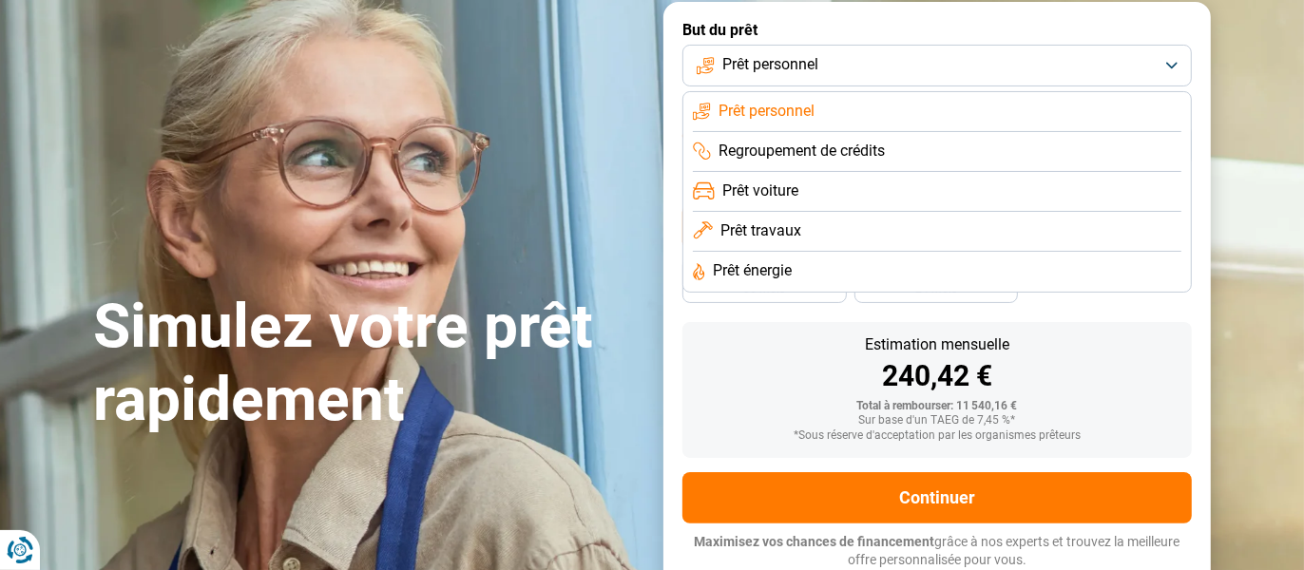
click at [777, 267] on span "Prêt énergie" at bounding box center [752, 270] width 79 height 21
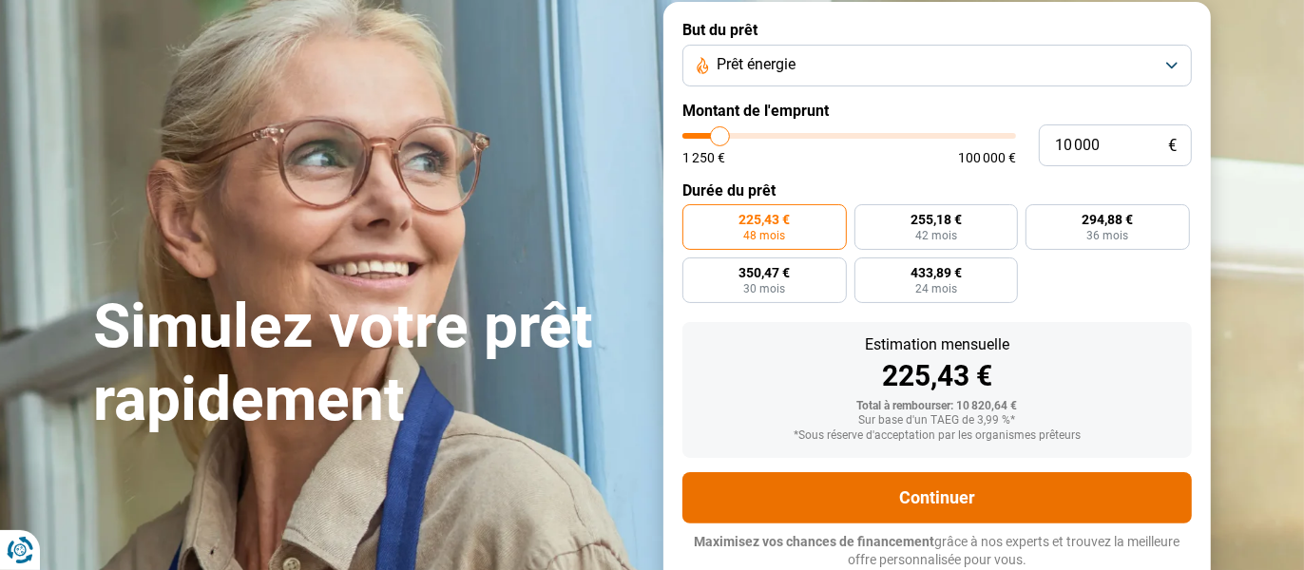
click at [961, 501] on button "Continuer" at bounding box center [936, 497] width 509 height 51
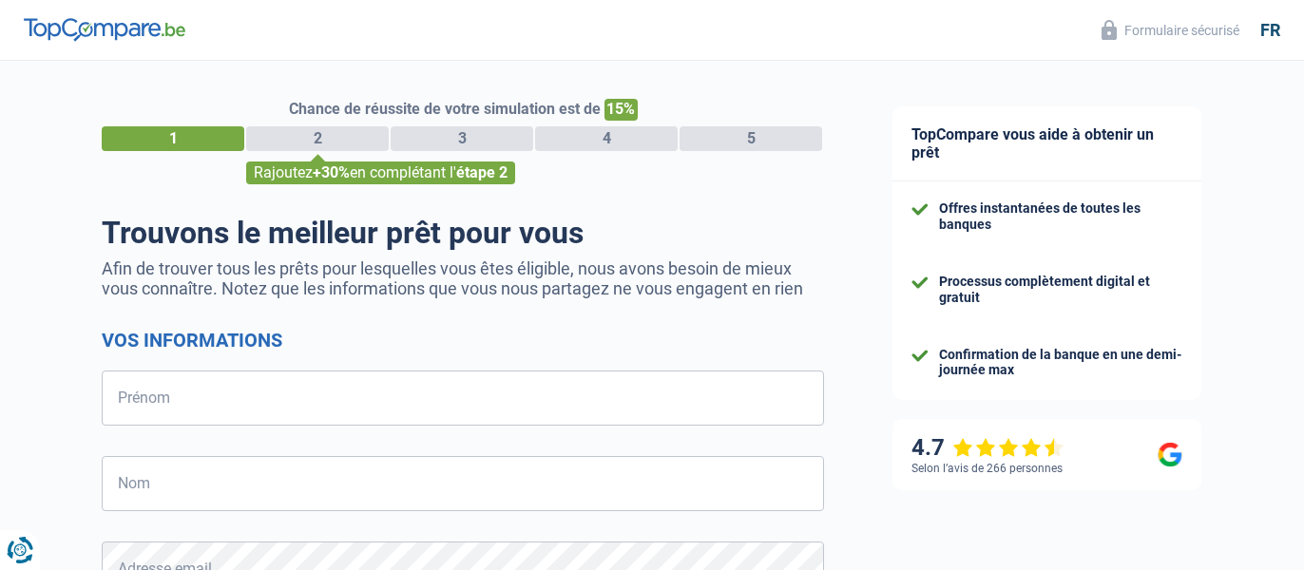
select select "32"
click at [191, 398] on input "Prénom" at bounding box center [463, 398] width 722 height 55
type input "STEMPELS"
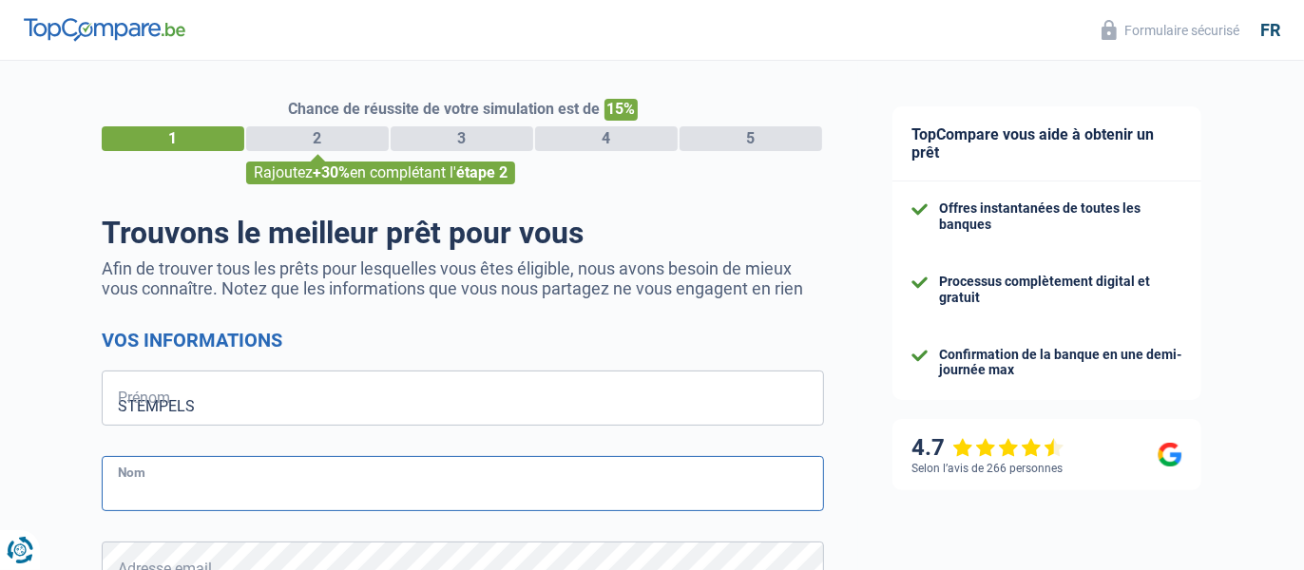
type input "DIDIER"
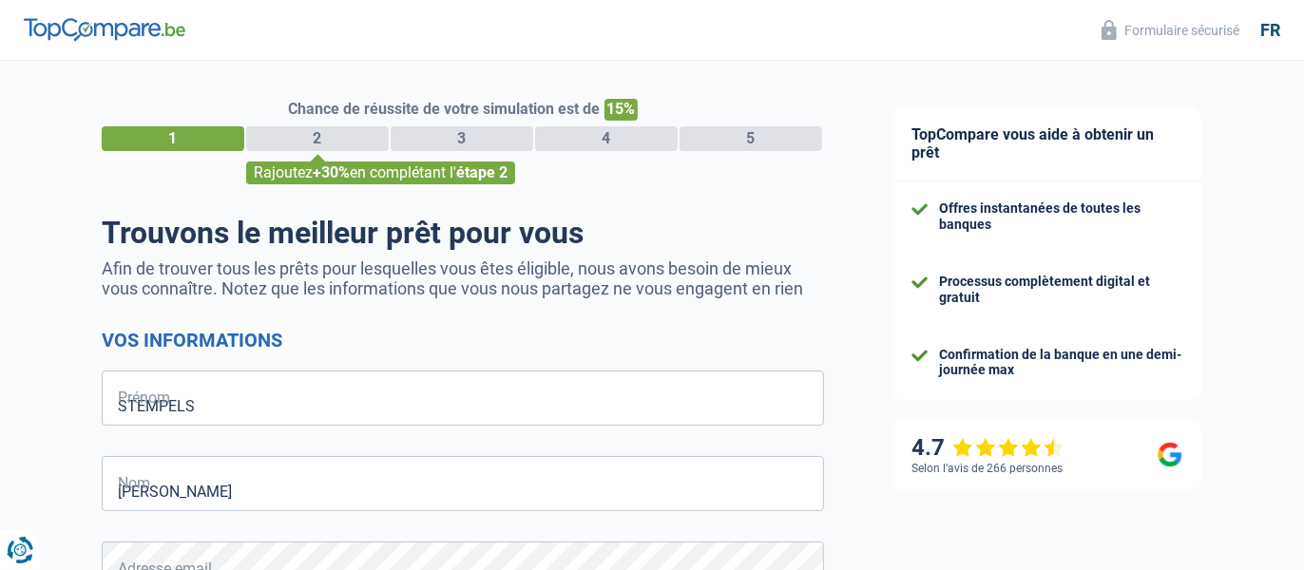
type input "476605189"
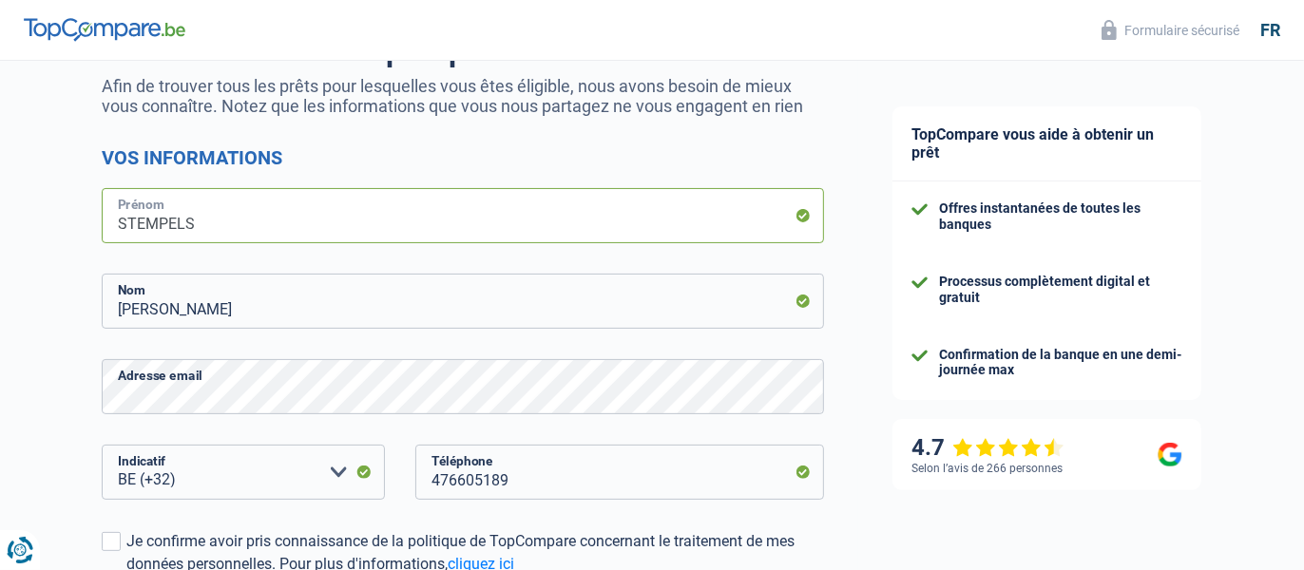
scroll to position [190, 0]
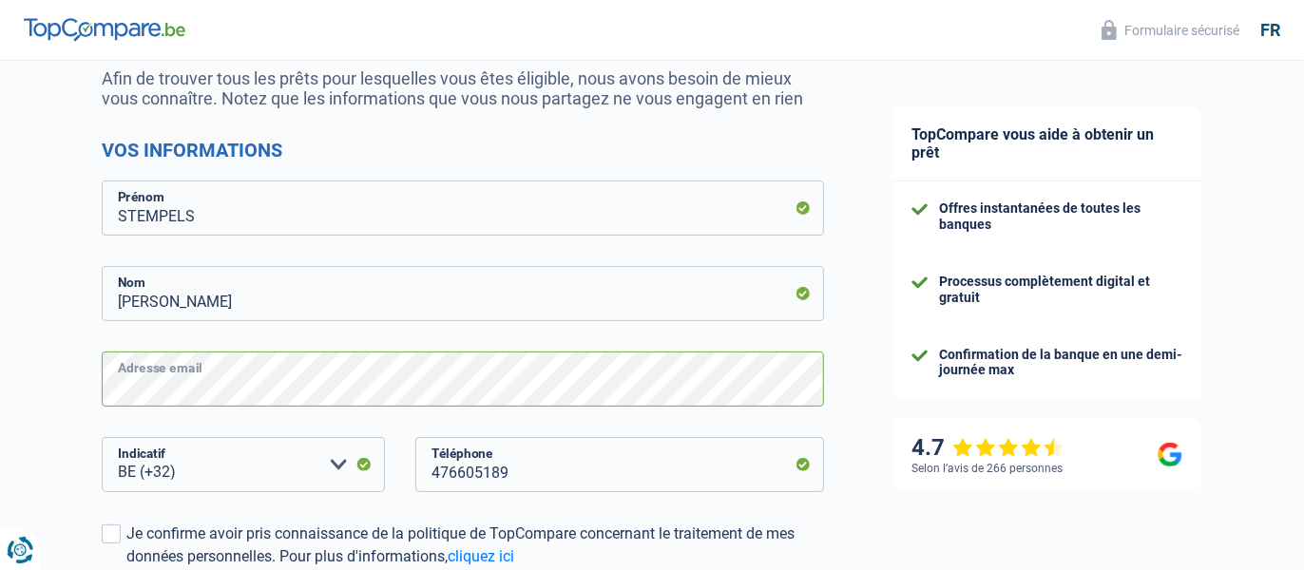
click at [89, 390] on div "Chance de réussite de votre simulation est de 15% 1 2 3 4 5 Rajoutez +30% en co…" at bounding box center [429, 349] width 858 height 972
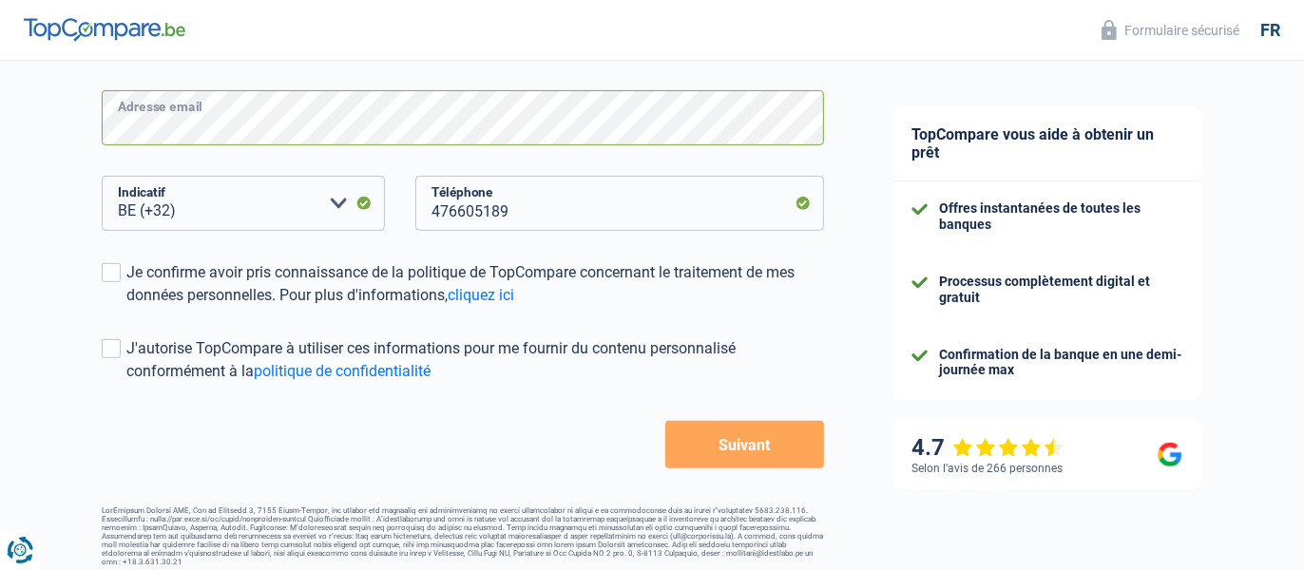
scroll to position [461, 0]
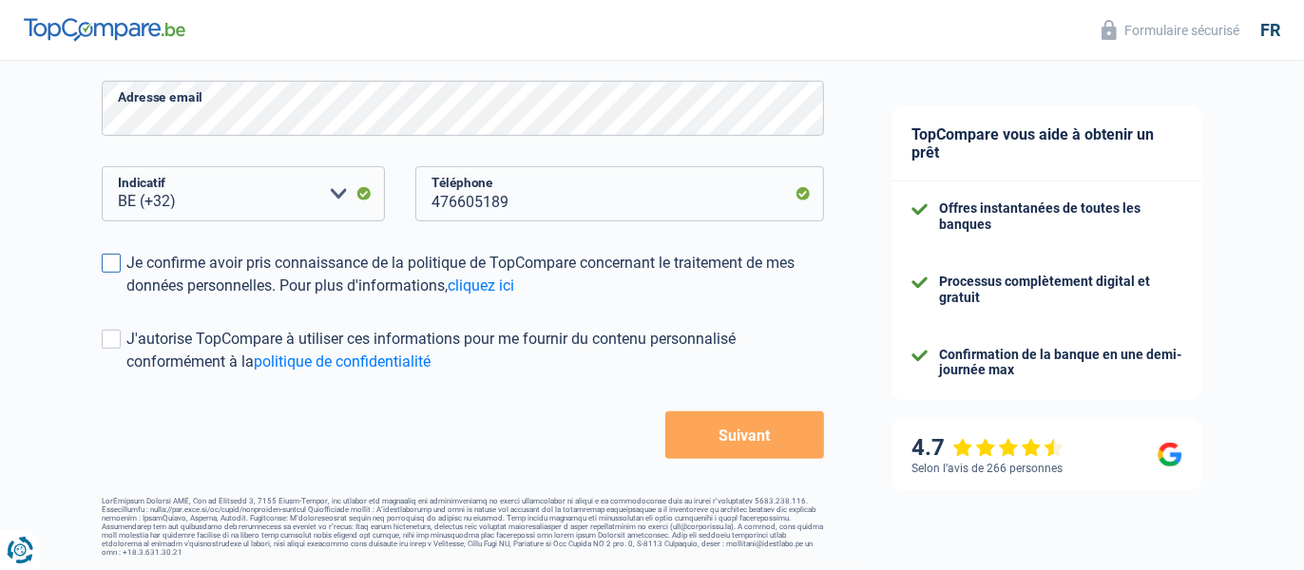
click at [115, 268] on span at bounding box center [111, 263] width 19 height 19
click at [126, 297] on input "Je confirme avoir pris connaissance de la politique de TopCompare concernant le…" at bounding box center [126, 297] width 0 height 0
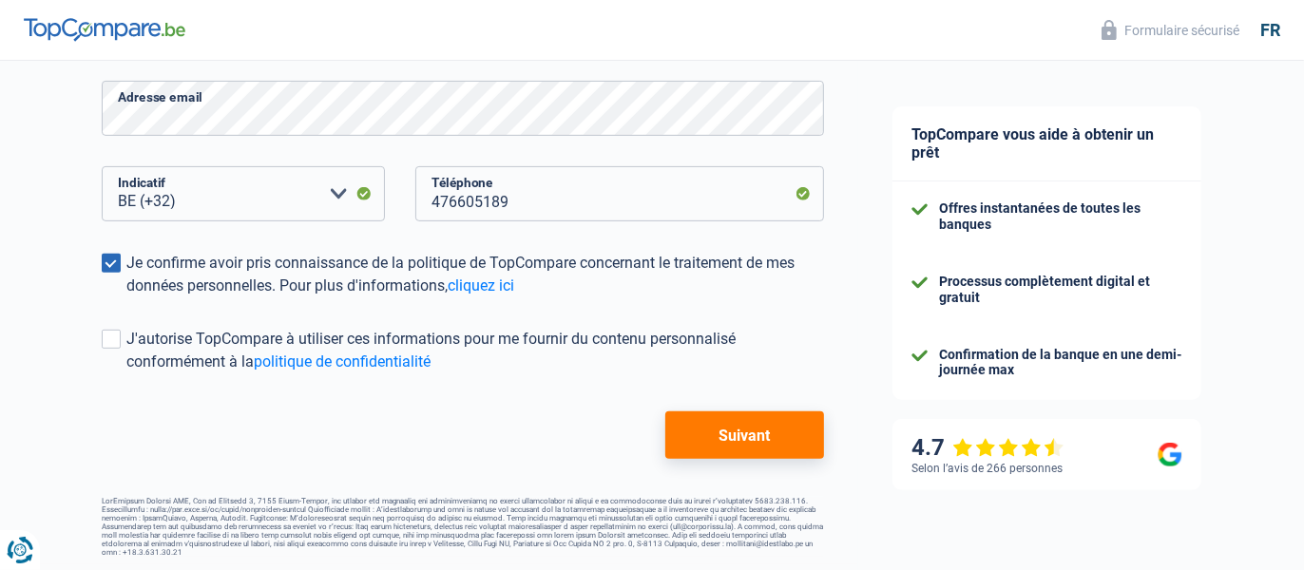
click at [731, 434] on button "Suivant" at bounding box center [744, 435] width 159 height 48
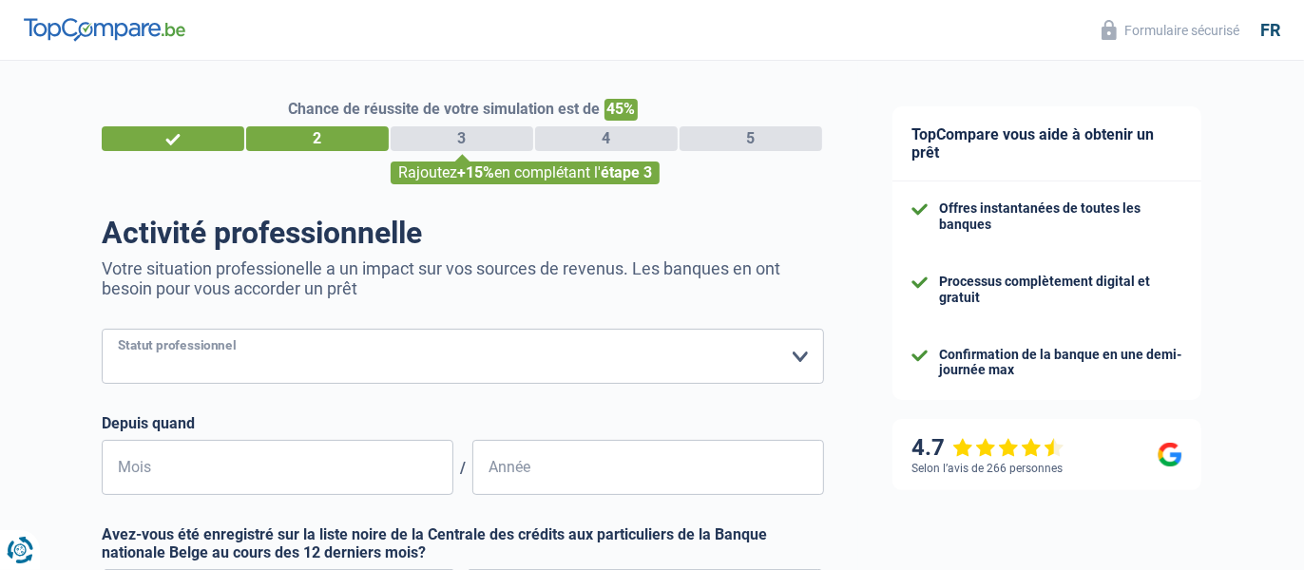
click at [796, 352] on select "Ouvrier Employé privé Employé public Invalide Indépendant Pensionné Chômeur Mut…" at bounding box center [463, 356] width 722 height 55
select select "privateEmployee"
click at [102, 330] on select "Ouvrier Employé privé Employé public Invalide Indépendant Pensionné Chômeur Mut…" at bounding box center [463, 356] width 722 height 55
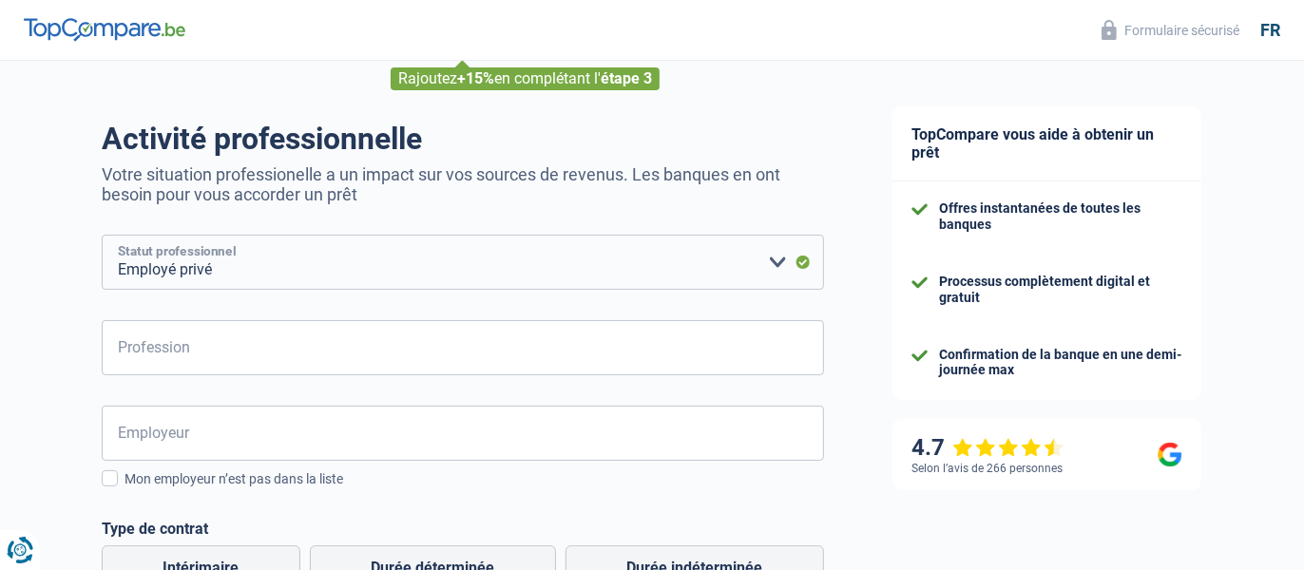
scroll to position [95, 0]
click at [227, 355] on input "Profession" at bounding box center [463, 346] width 722 height 55
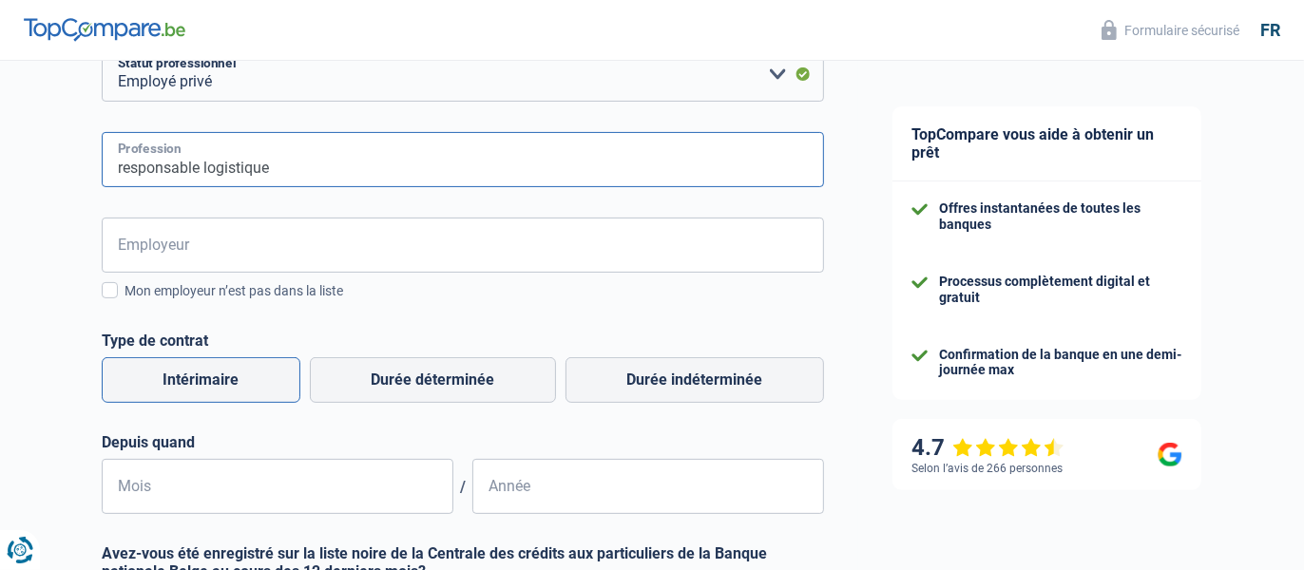
scroll to position [284, 0]
type input "responsable logistique"
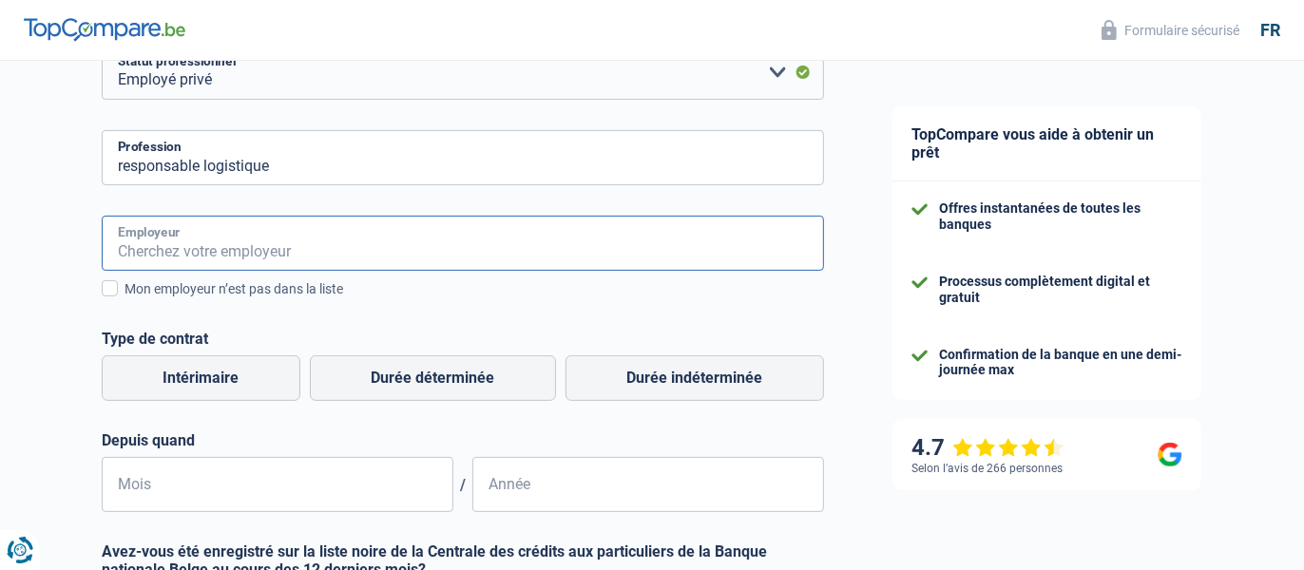
click at [187, 245] on input "Employeur" at bounding box center [463, 243] width 722 height 55
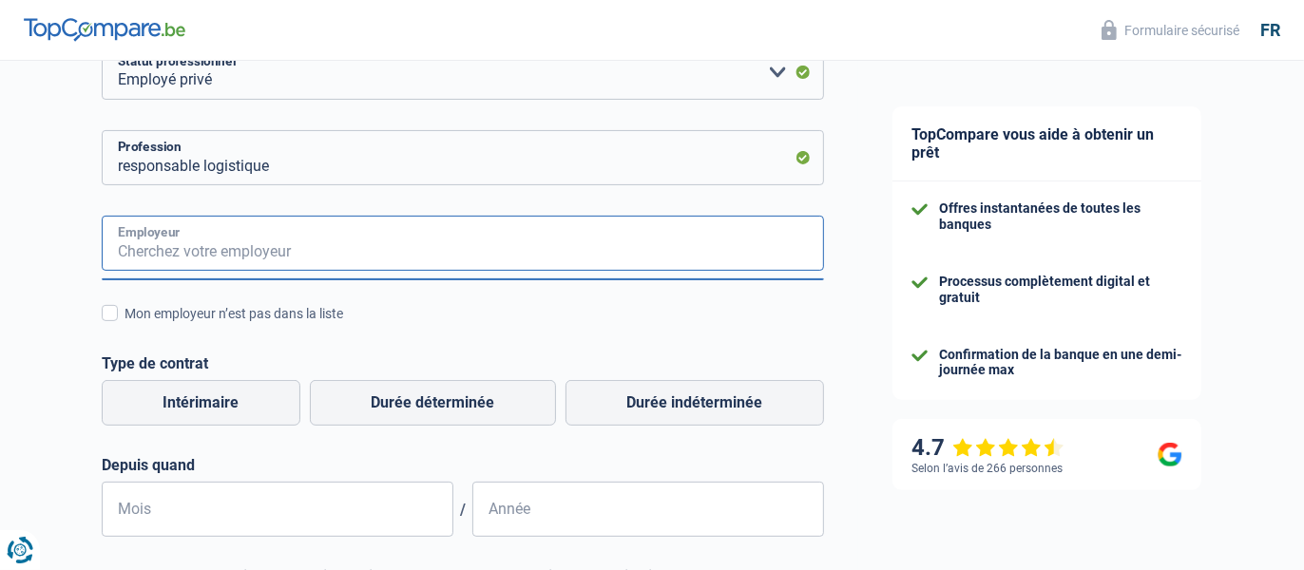
click at [200, 235] on input "Employeur" at bounding box center [463, 243] width 722 height 55
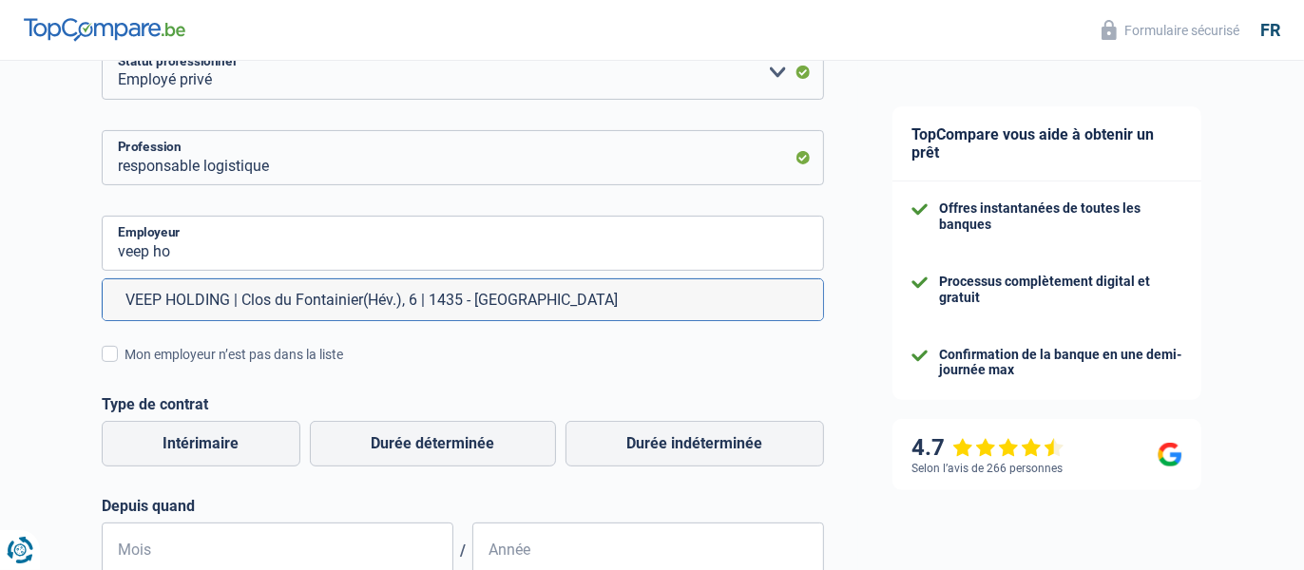
click at [222, 303] on li "VEEP HOLDING | Clos du Fontainier(Hév.), 6 | 1435 - Mont-Saint-Guibert" at bounding box center [463, 299] width 720 height 41
type input "VEEP HOLDING | Clos du Fontainier(Hév.), 6 | 1435 - Mont-Saint-Guibert"
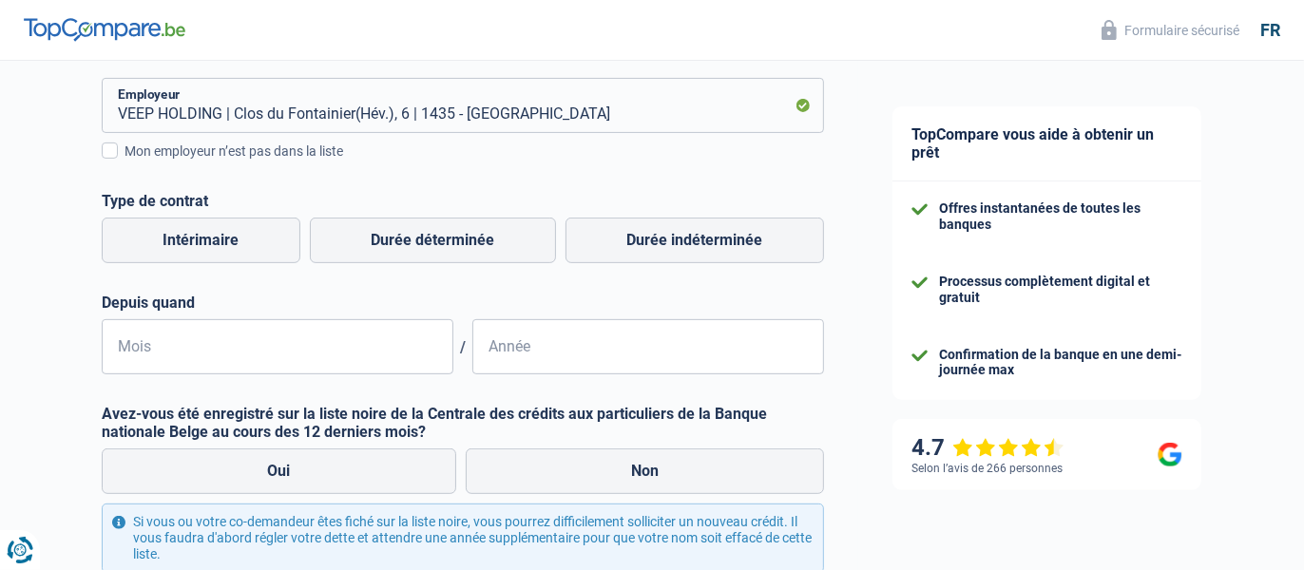
scroll to position [622, 0]
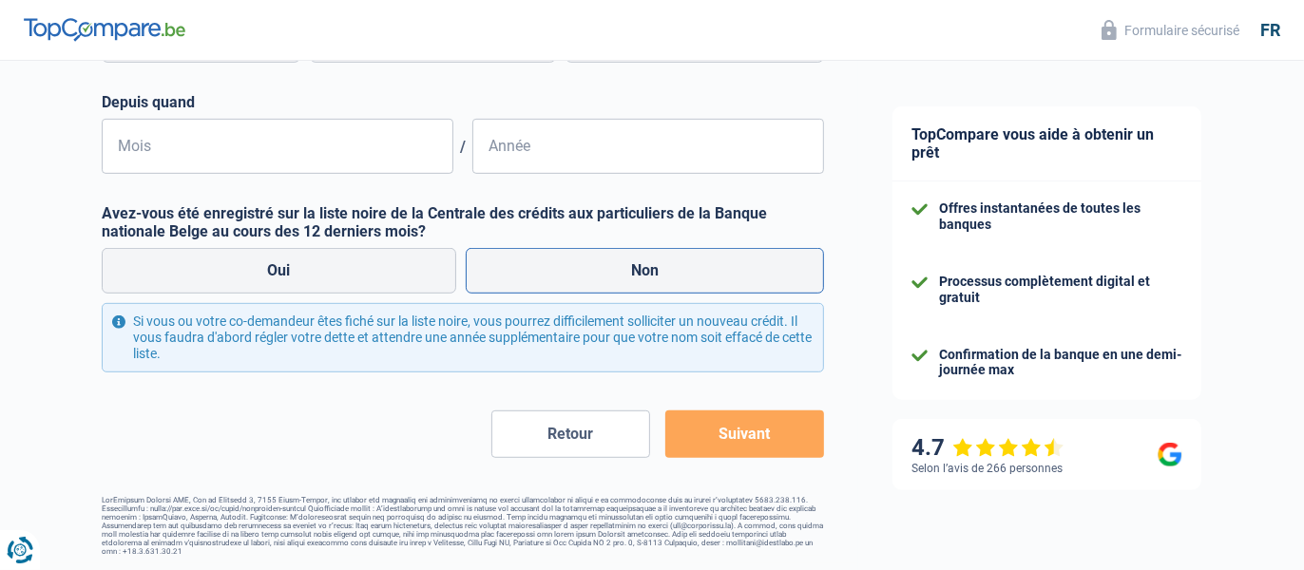
click at [599, 268] on label "Non" at bounding box center [645, 271] width 359 height 46
click at [599, 268] on input "Non" at bounding box center [645, 271] width 359 height 46
radio input "true"
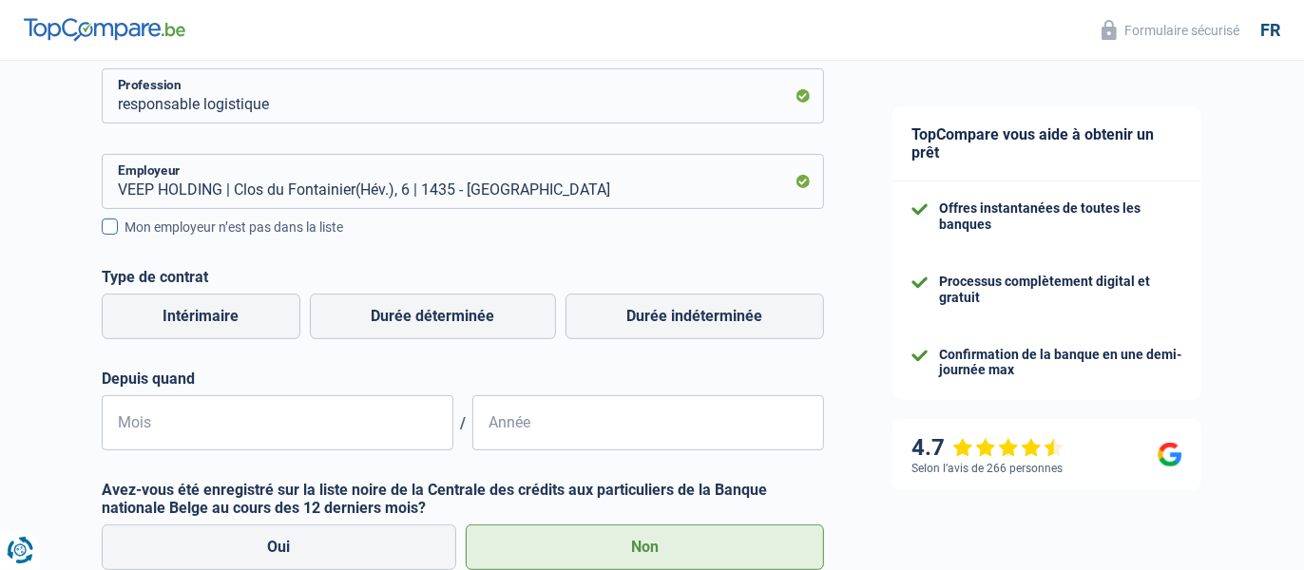
scroll to position [380, 0]
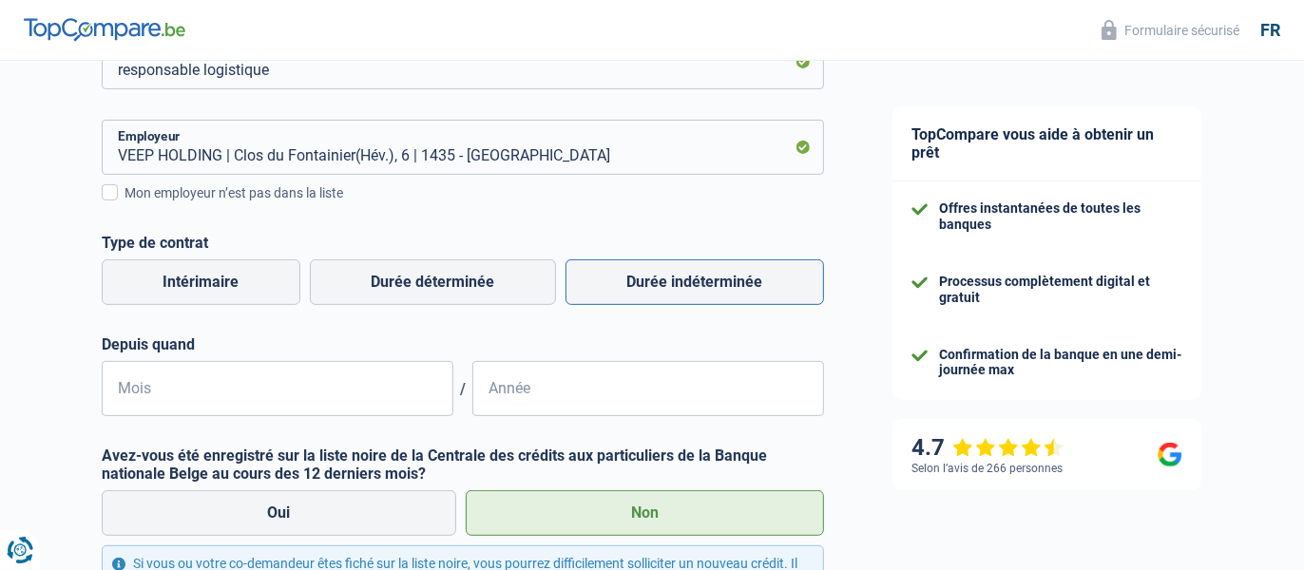
click at [659, 282] on label "Durée indéterminée" at bounding box center [694, 282] width 258 height 46
click at [659, 282] on input "Durée indéterminée" at bounding box center [694, 282] width 258 height 46
radio input "true"
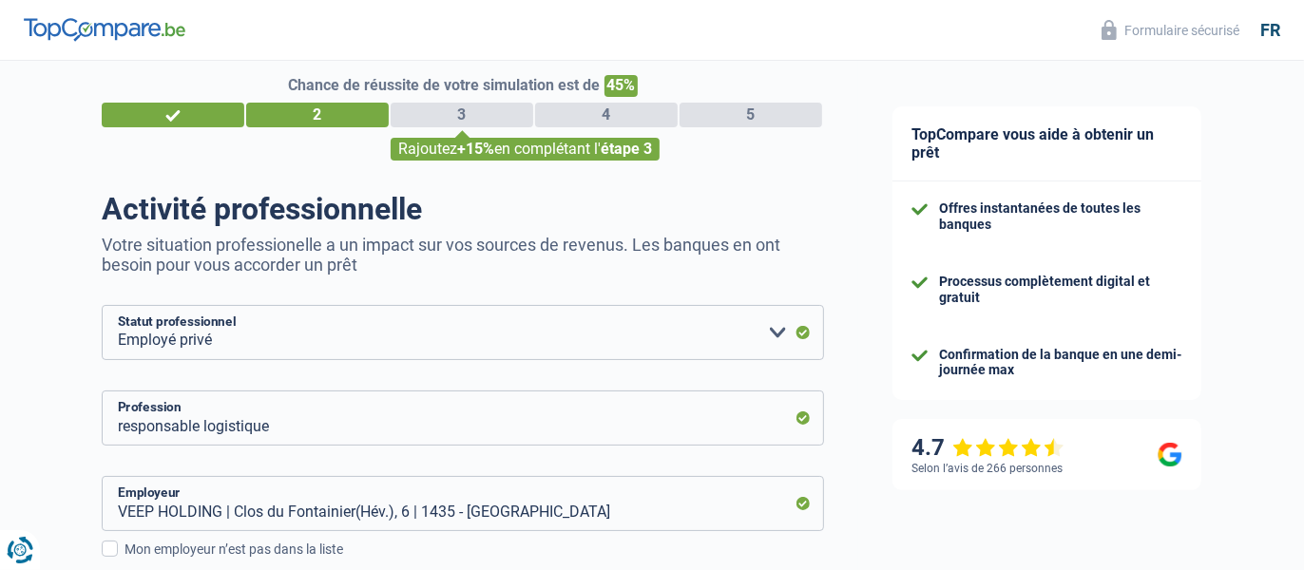
scroll to position [0, 0]
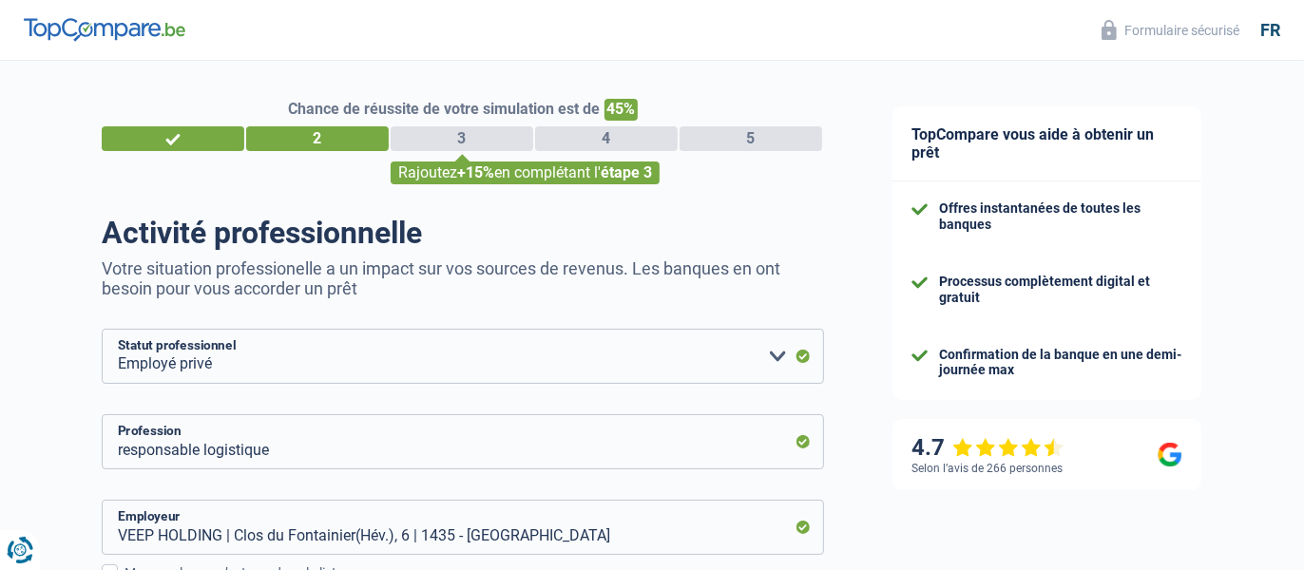
select select "32"
